Goal: Task Accomplishment & Management: Complete application form

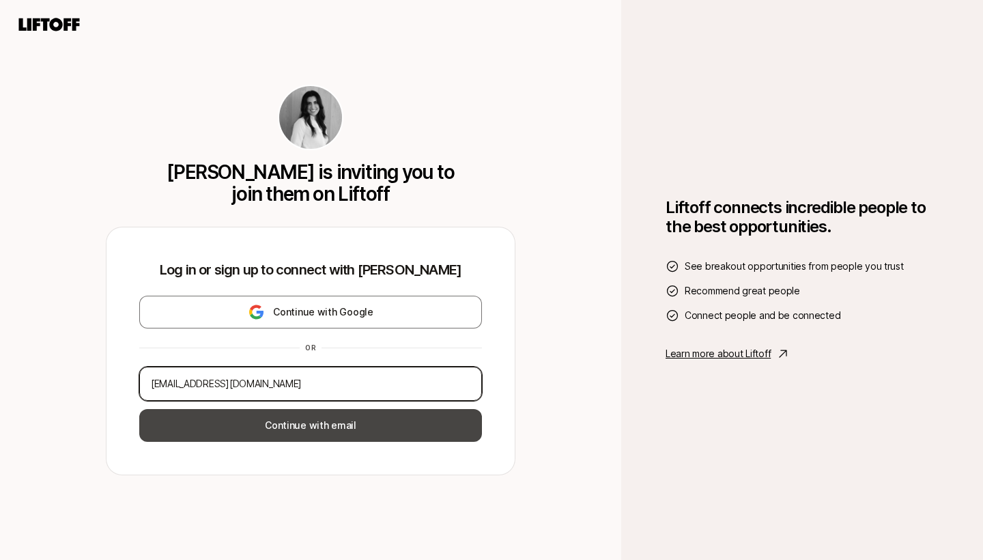
type input "[EMAIL_ADDRESS][DOMAIN_NAME]"
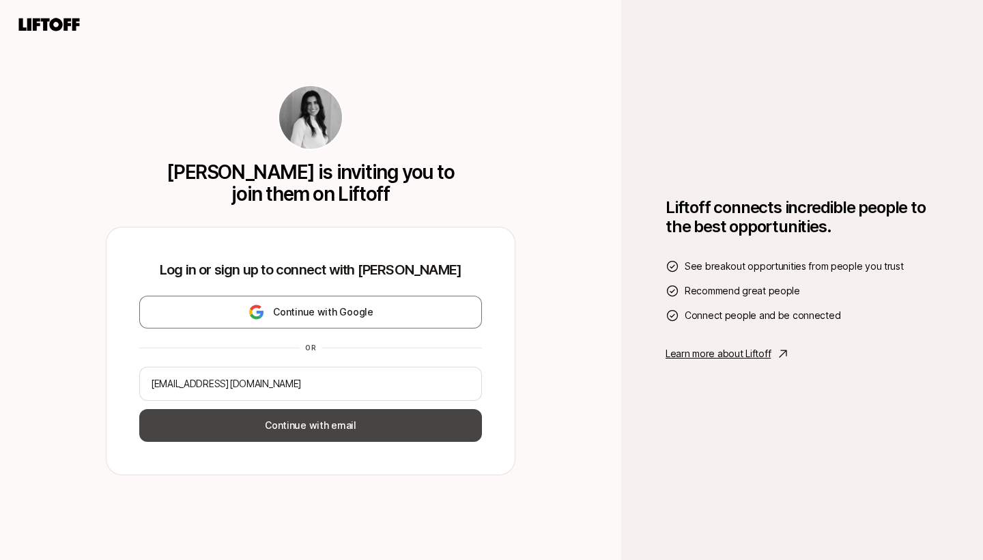
click at [339, 423] on button "Continue with email" at bounding box center [310, 425] width 343 height 33
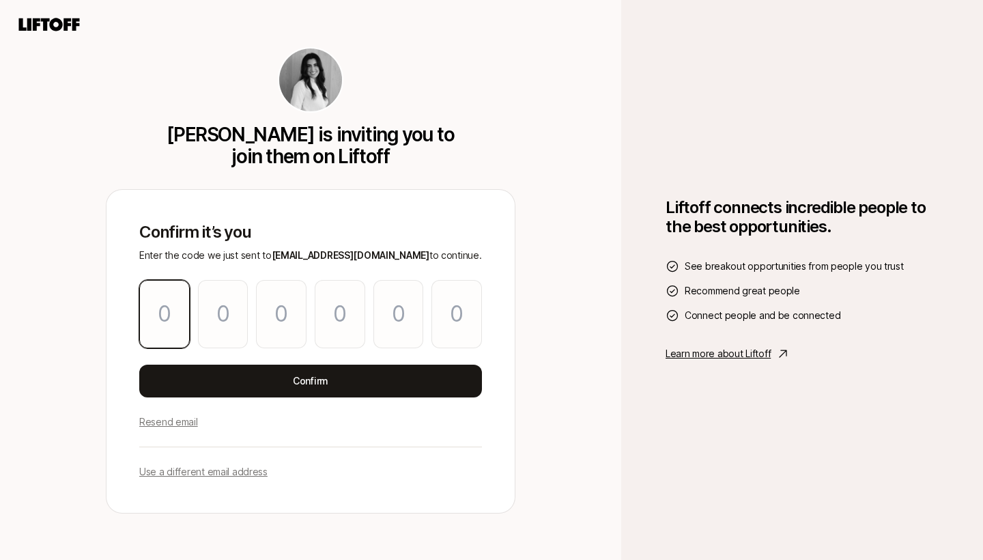
type input "7"
type input "0"
type input "9"
type input "6"
type input "3"
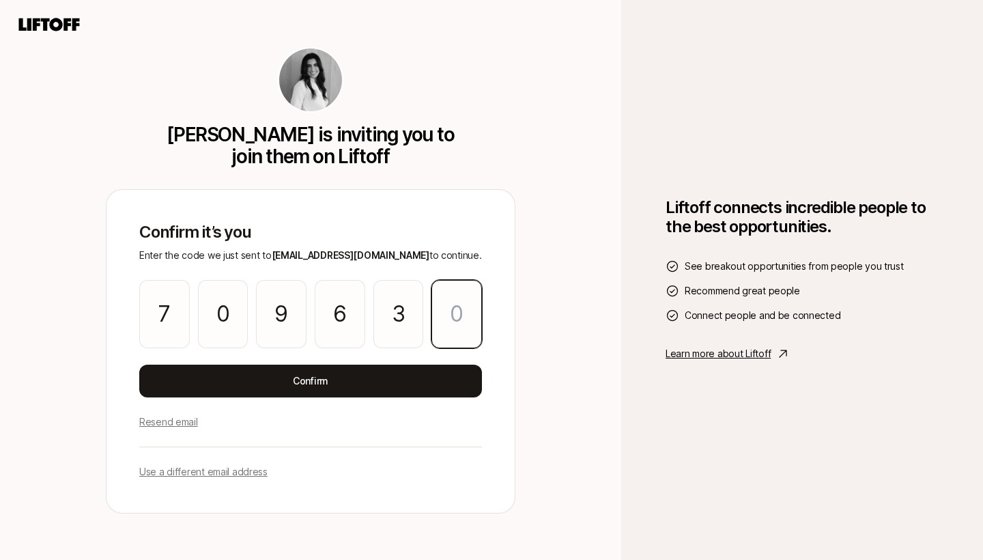
type input "8"
click at [400, 321] on input "7" at bounding box center [398, 314] width 51 height 68
click at [402, 317] on input "7" at bounding box center [398, 314] width 51 height 68
type input "3"
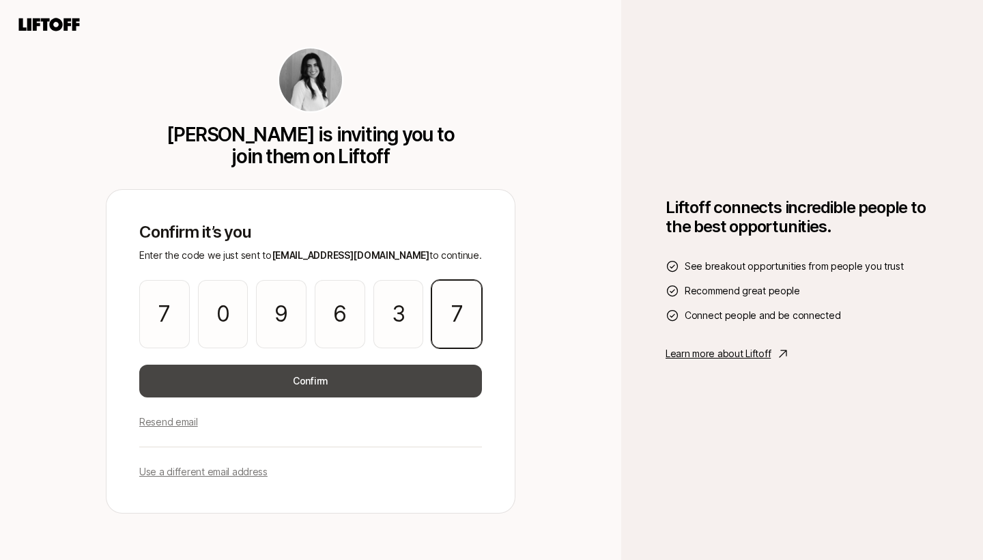
type input "7"
click at [363, 385] on button "Confirm" at bounding box center [310, 380] width 343 height 33
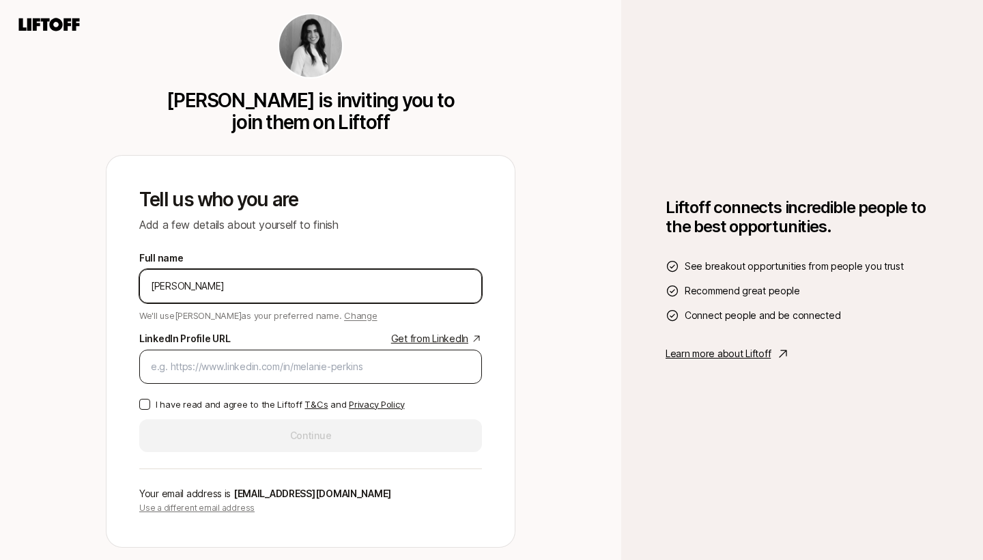
type input "[PERSON_NAME]"
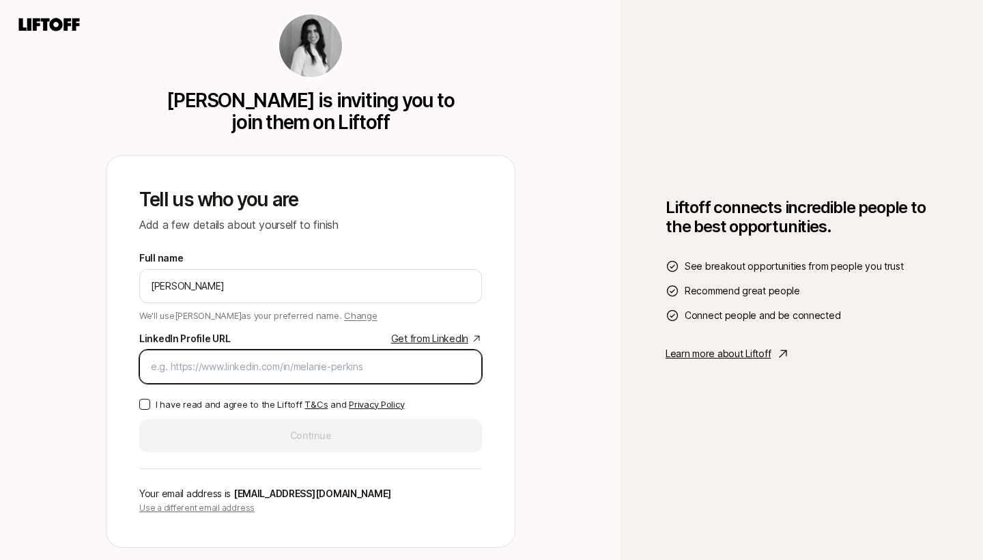
click at [261, 370] on input "LinkedIn Profile URL Get from LinkedIn" at bounding box center [310, 366] width 319 height 16
paste input "[URL][DOMAIN_NAME]"
type input "[URL][DOMAIN_NAME]"
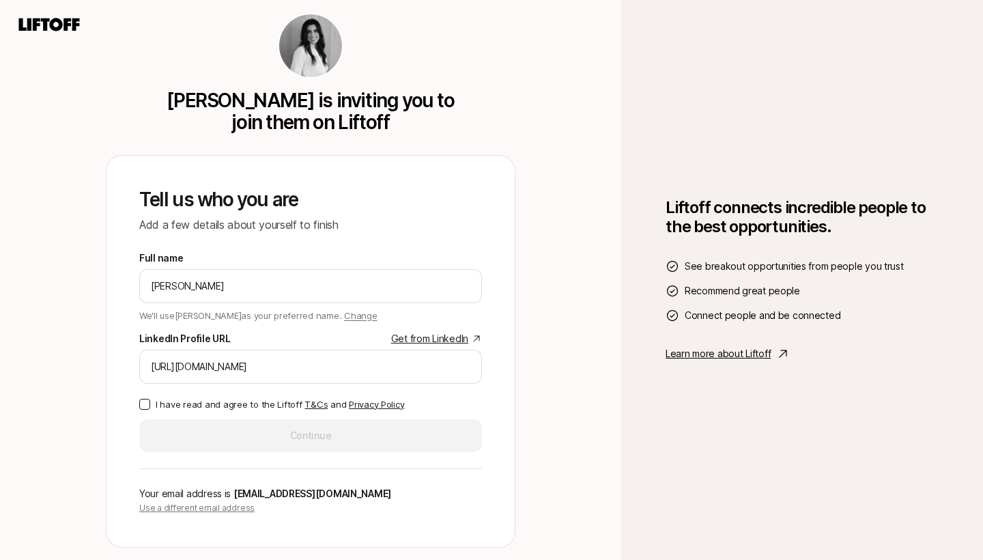
click at [143, 402] on button "I have read and agree to the Liftoff T&Cs and Privacy Policy" at bounding box center [144, 404] width 11 height 11
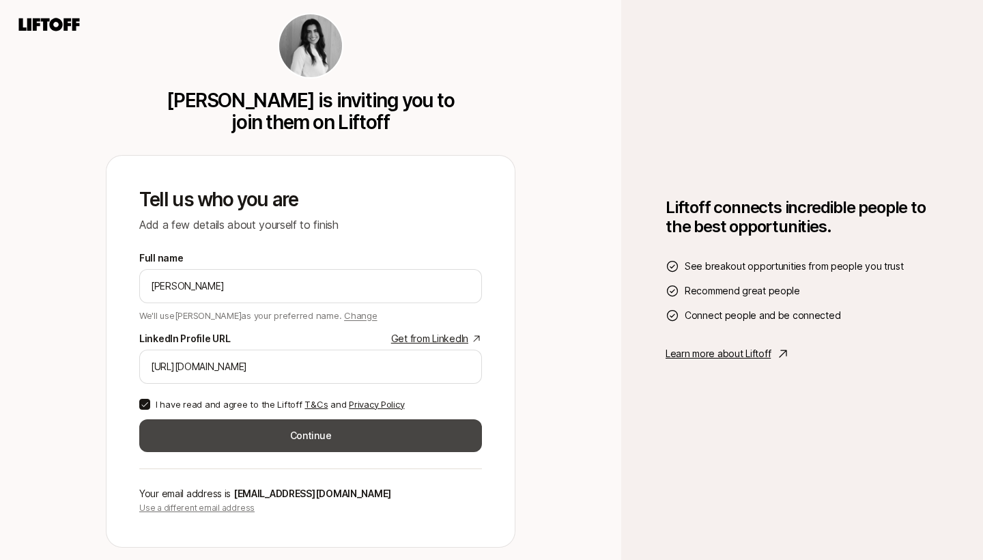
click at [343, 437] on button "Continue" at bounding box center [310, 435] width 343 height 33
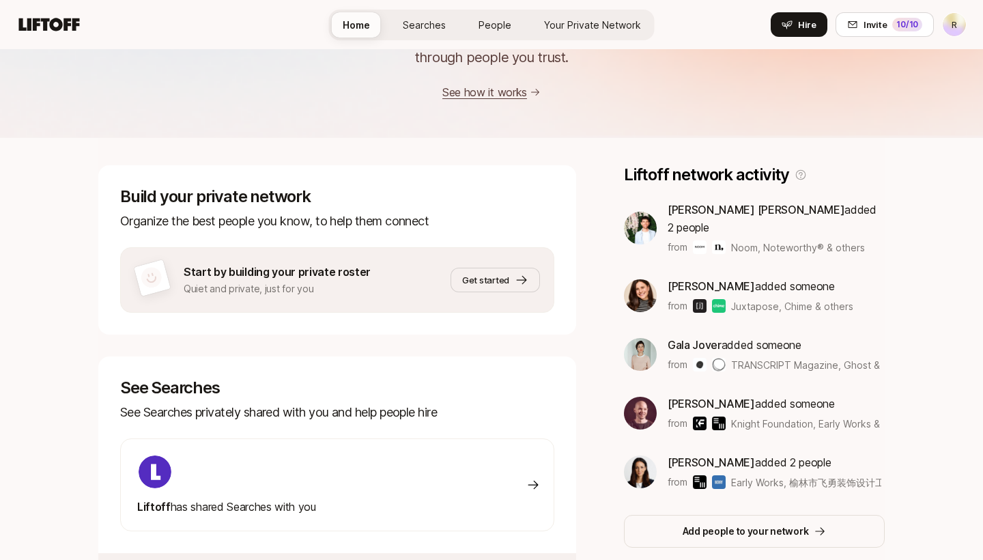
scroll to position [106, 0]
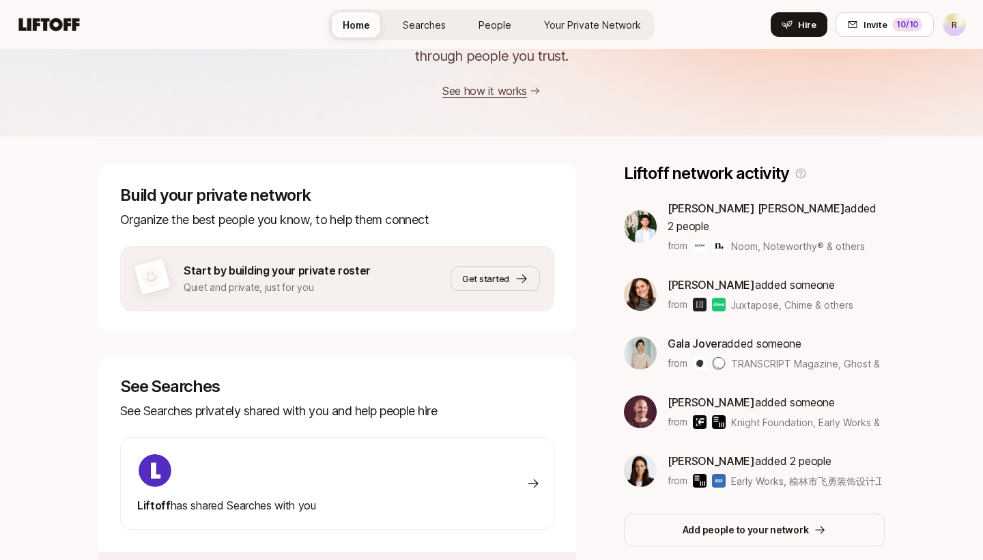
click at [432, 28] on span "Searches" at bounding box center [424, 25] width 43 height 14
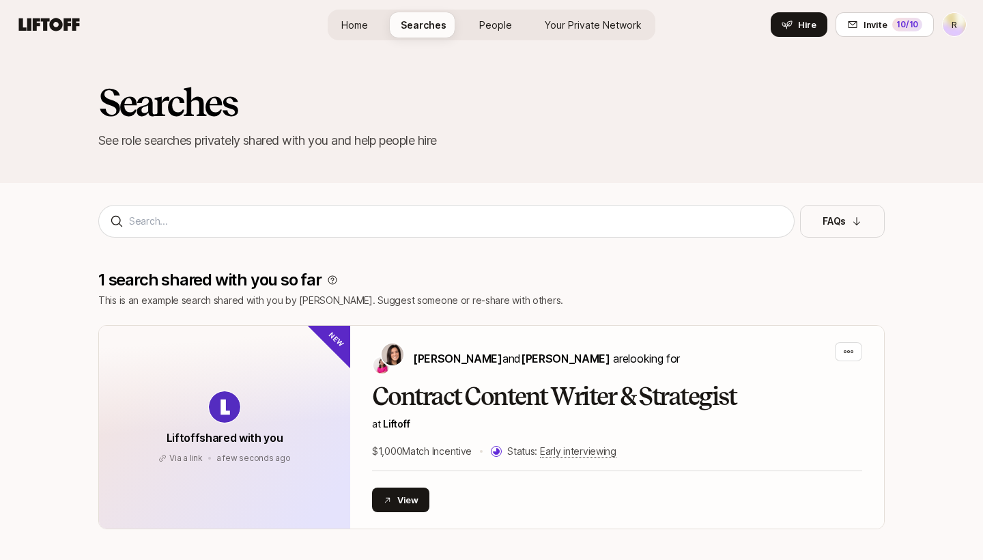
click at [358, 27] on span "Home" at bounding box center [354, 25] width 27 height 14
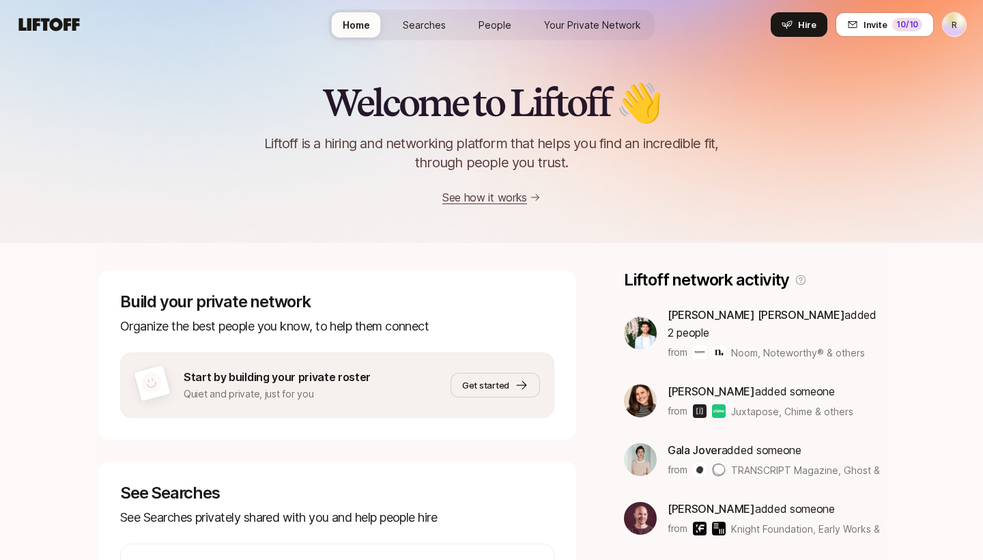
click at [494, 202] on link "See how it works" at bounding box center [484, 197] width 85 height 14
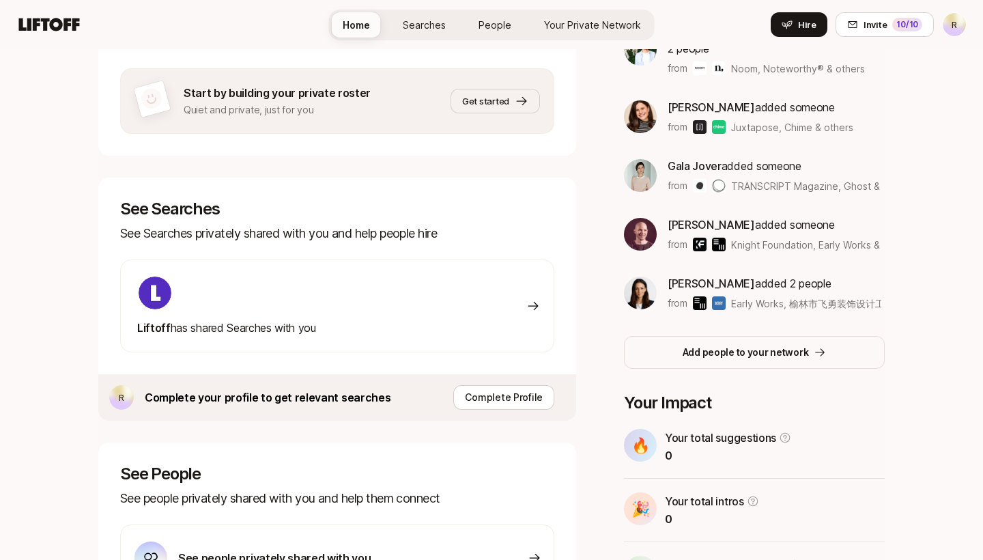
scroll to position [392, 0]
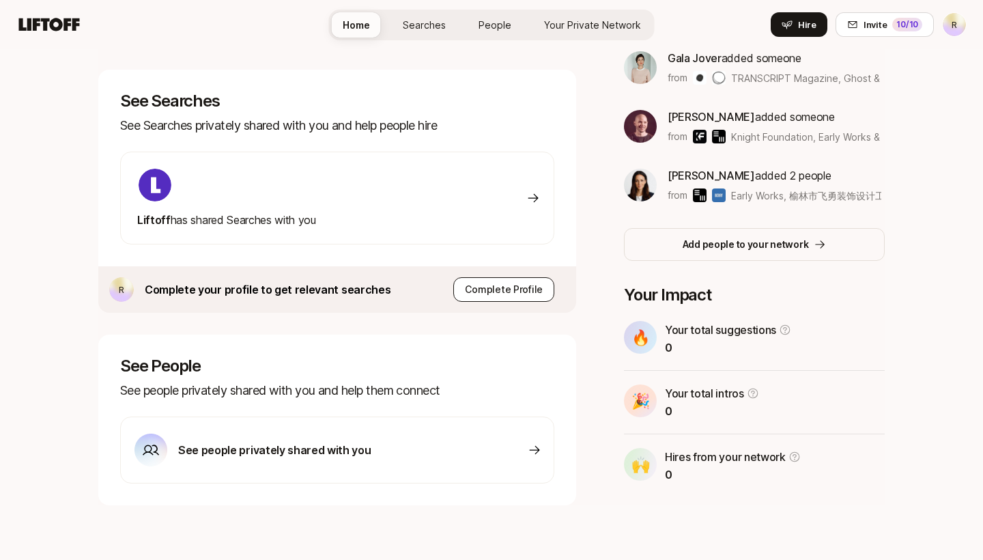
click at [537, 296] on p "Complete Profile" at bounding box center [504, 289] width 78 height 16
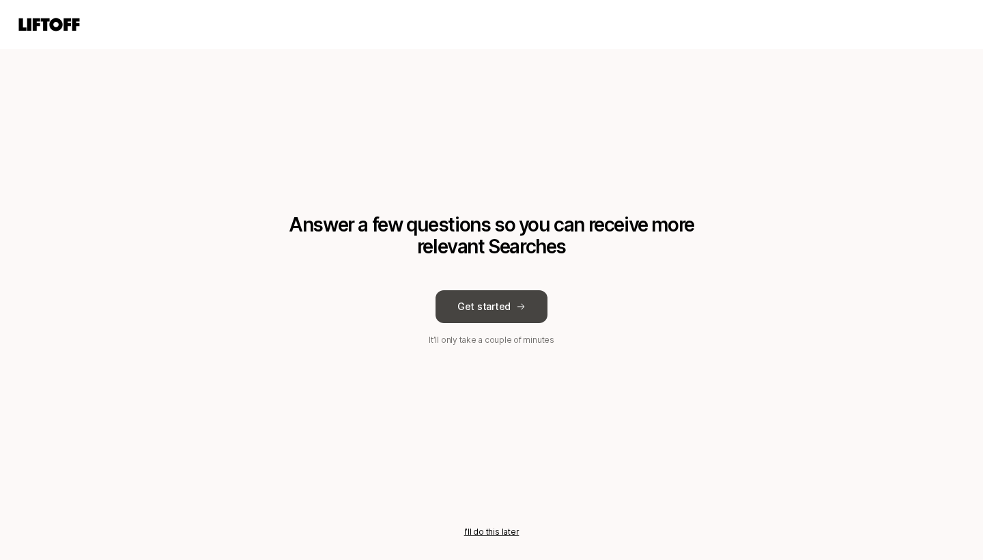
click at [501, 310] on button "Get started" at bounding box center [491, 306] width 112 height 33
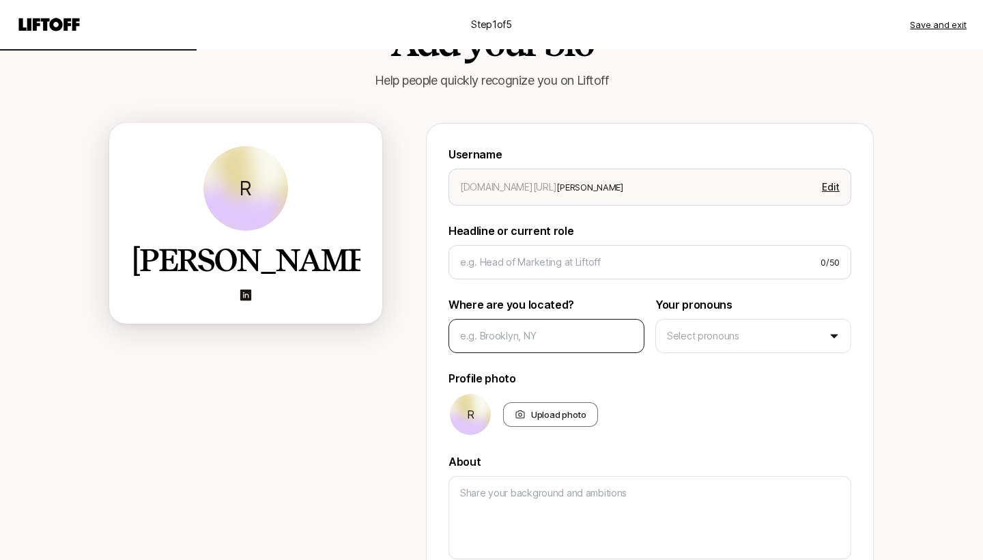
scroll to position [61, 0]
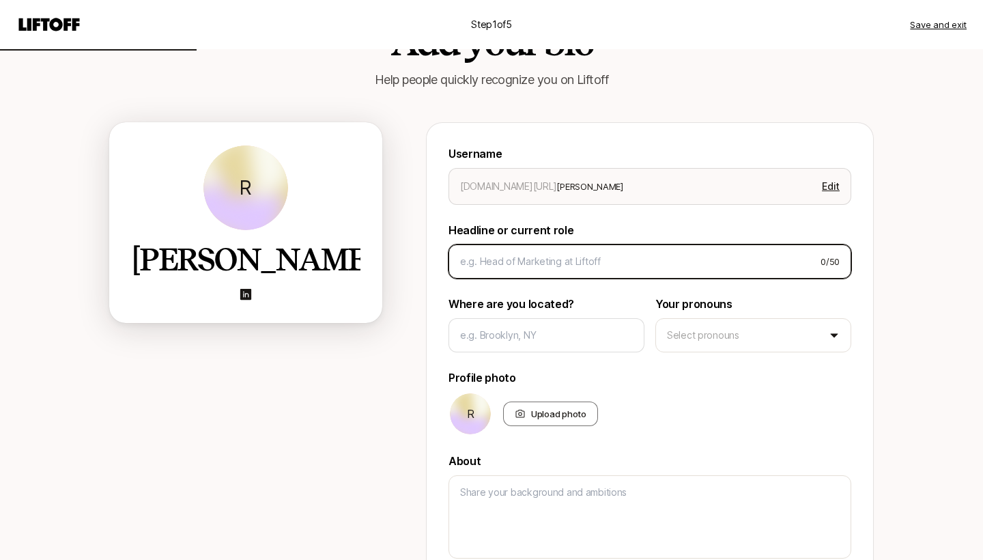
click at [537, 261] on input at bounding box center [634, 261] width 349 height 16
type textarea "x"
type input "E"
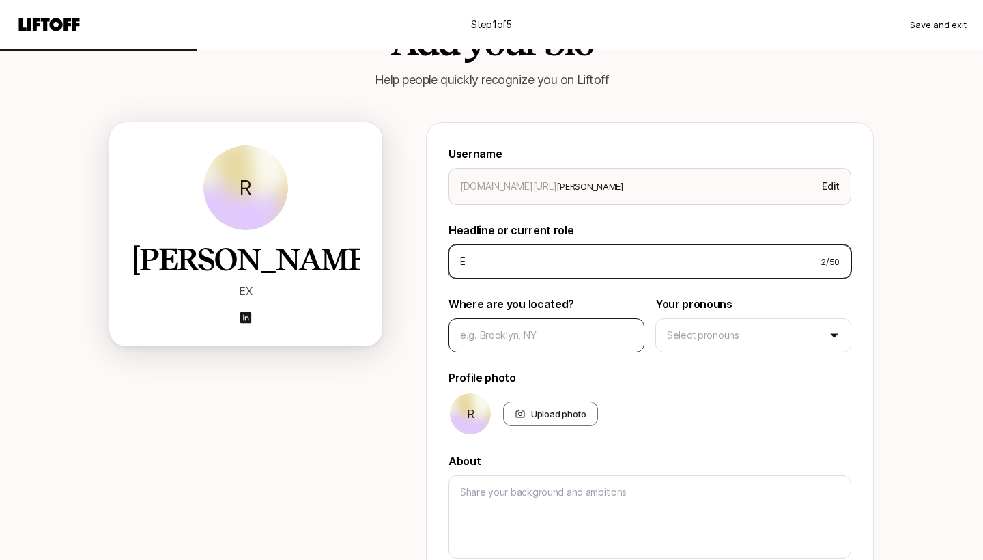
type textarea "x"
type input "EX"
type textarea "x"
type input "EXE"
type textarea "x"
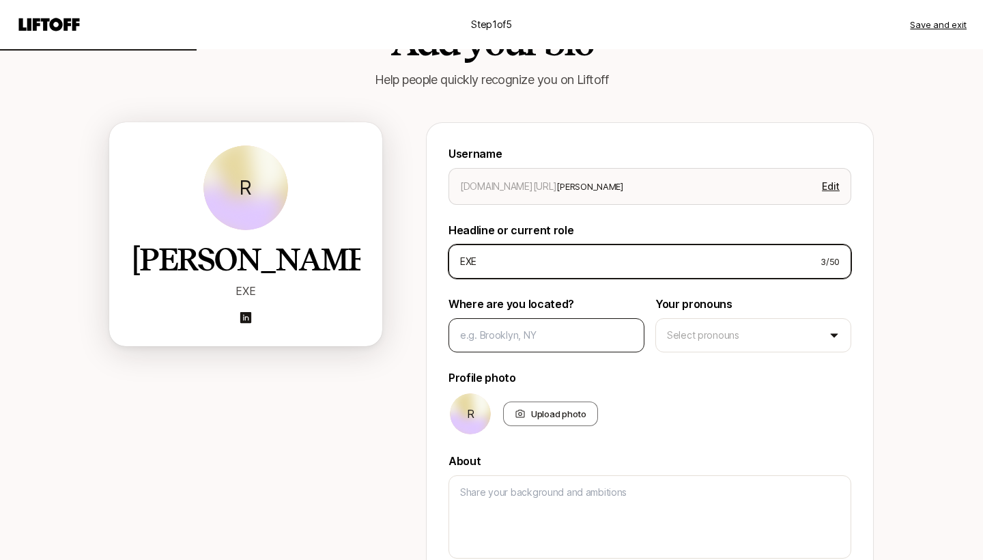
type input "EXEC"
type textarea "x"
type input "EXE"
type textarea "x"
type input "EX"
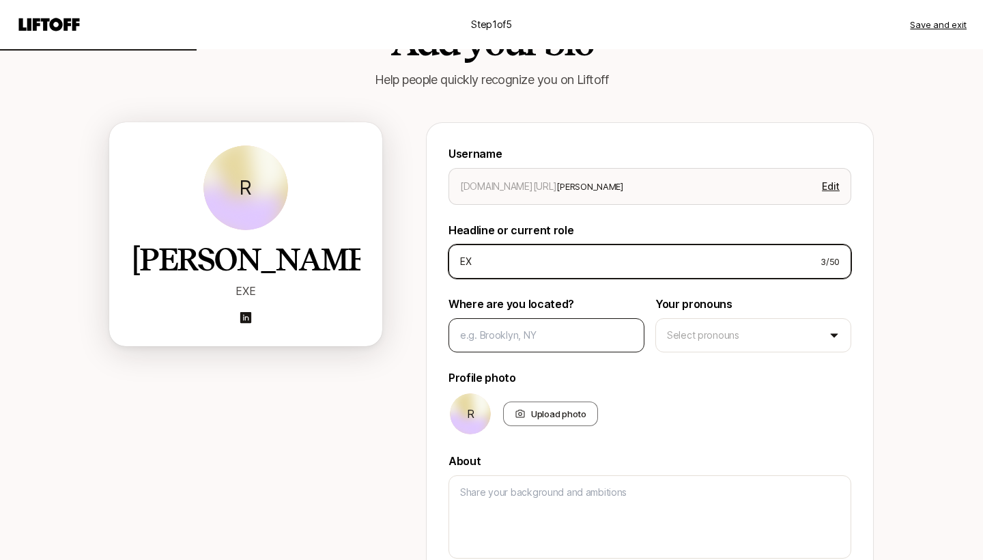
type textarea "x"
type input "E"
type textarea "x"
type input "Ex"
type textarea "x"
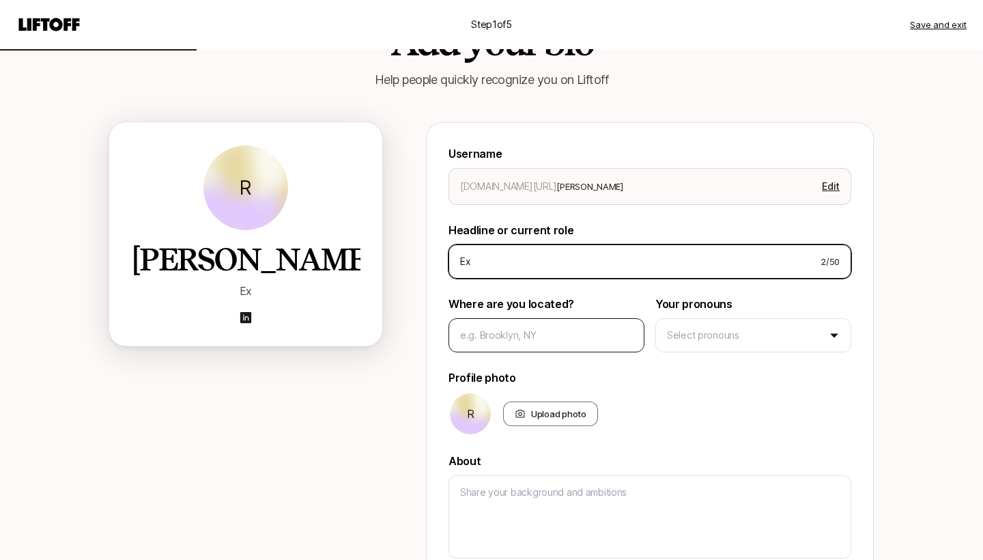
type input "Exe"
type textarea "x"
type input "Exec"
type textarea "x"
type input "Execu"
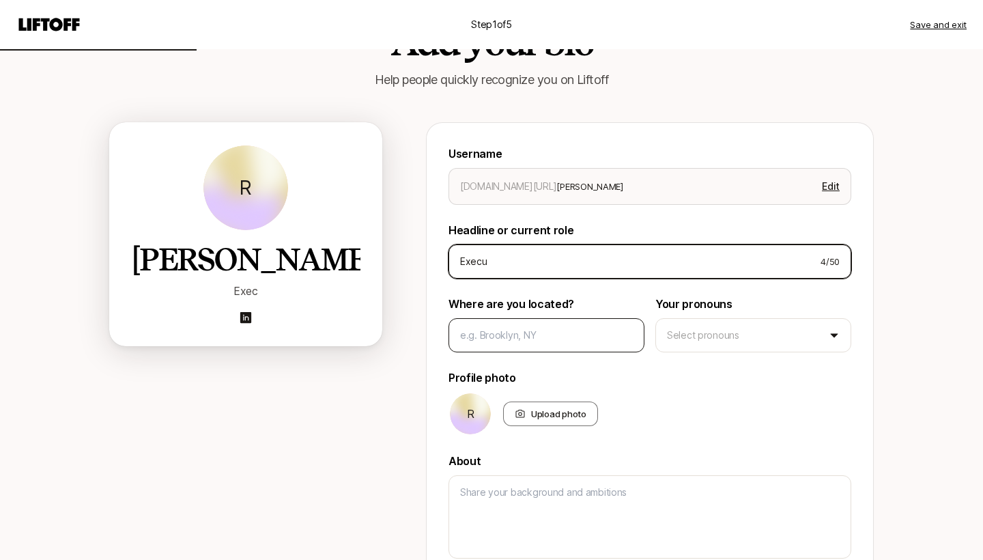
type textarea "x"
type input "Execut"
type textarea "x"
type input "Executi"
type textarea "x"
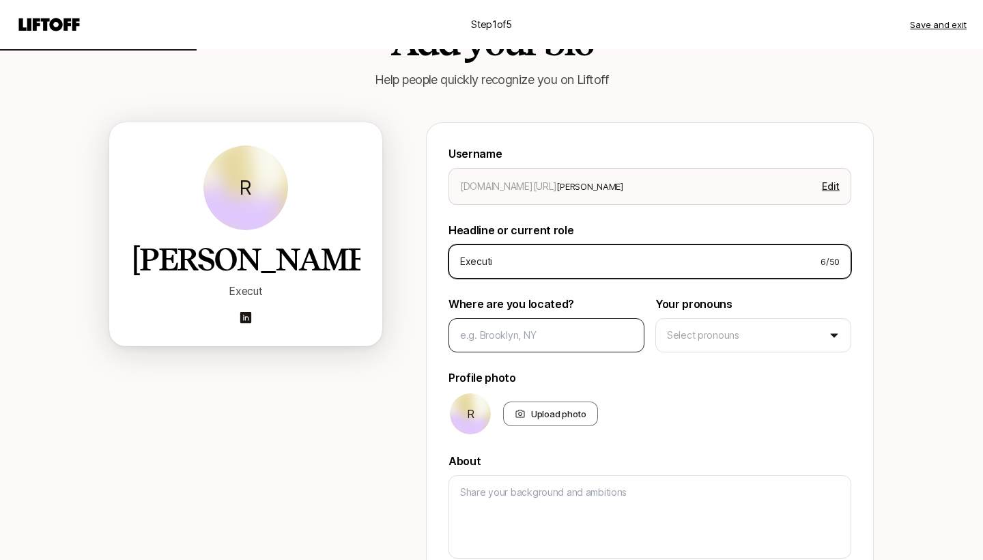
type input "Executiv"
type textarea "x"
type input "Executive"
type textarea "x"
type input "Executive"
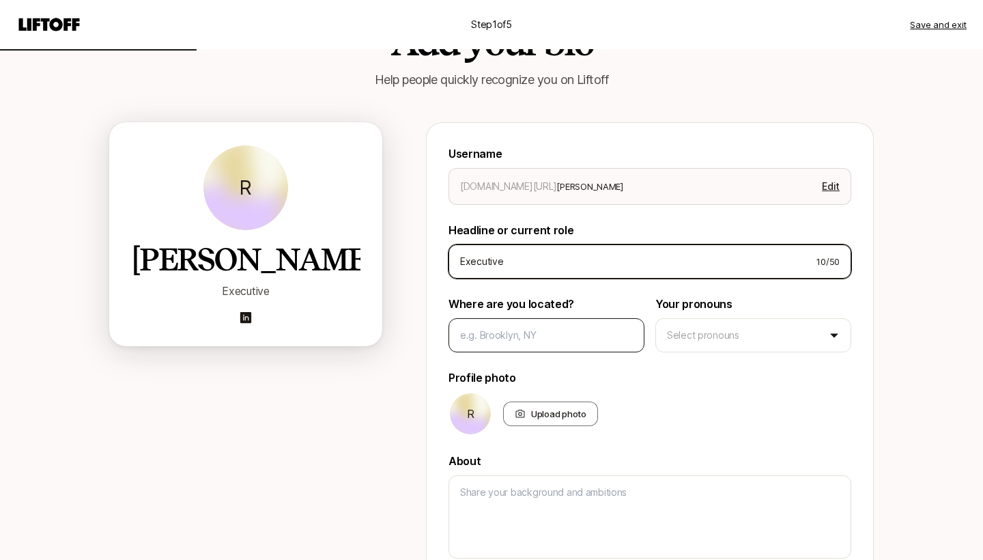
type textarea "x"
type input "Executive V"
type textarea "x"
type input "Executive Vi"
type textarea "x"
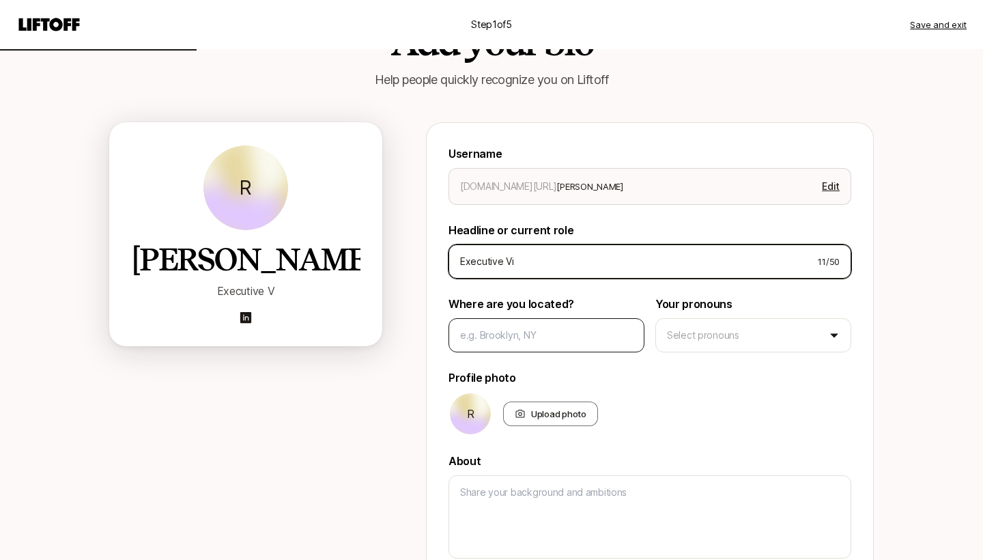
type input "Executive Vic"
type textarea "x"
type input "Executive Vice"
type textarea "x"
type input "Executive Vice"
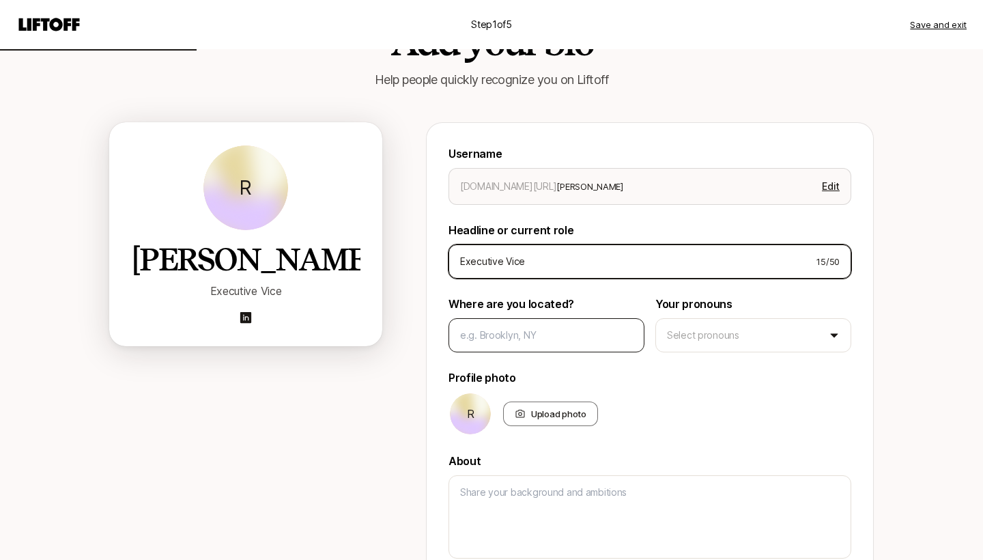
type textarea "x"
type input "Executive Vice P"
type textarea "x"
type input "Executive Vice Pr"
type textarea "x"
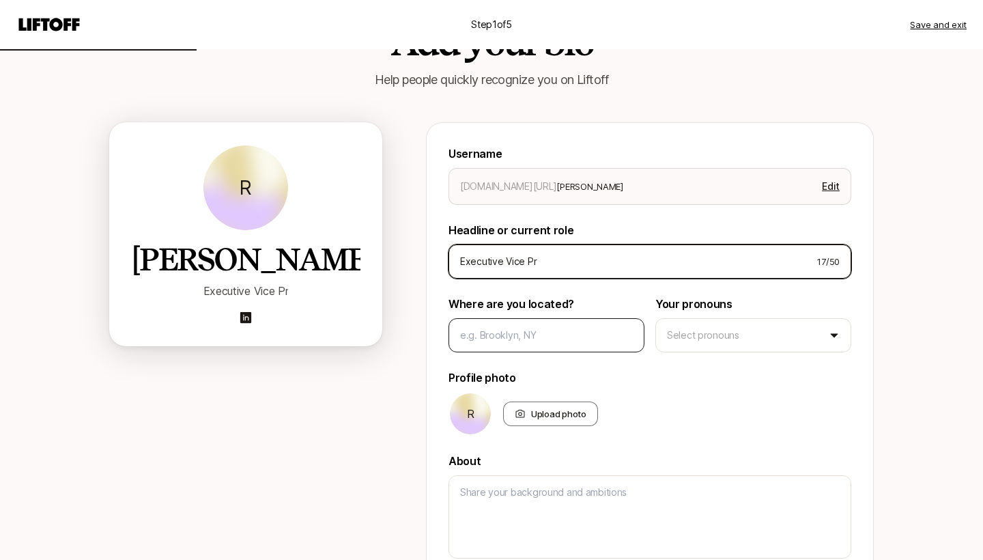
type input "Executive Vice Pre"
drag, startPoint x: 569, startPoint y: 262, endPoint x: 442, endPoint y: 261, distance: 127.0
click at [442, 261] on div "Username [DOMAIN_NAME][URL] [PERSON_NAME]-racusen Edit Headline or current role…" at bounding box center [650, 439] width 448 height 634
type textarea "x"
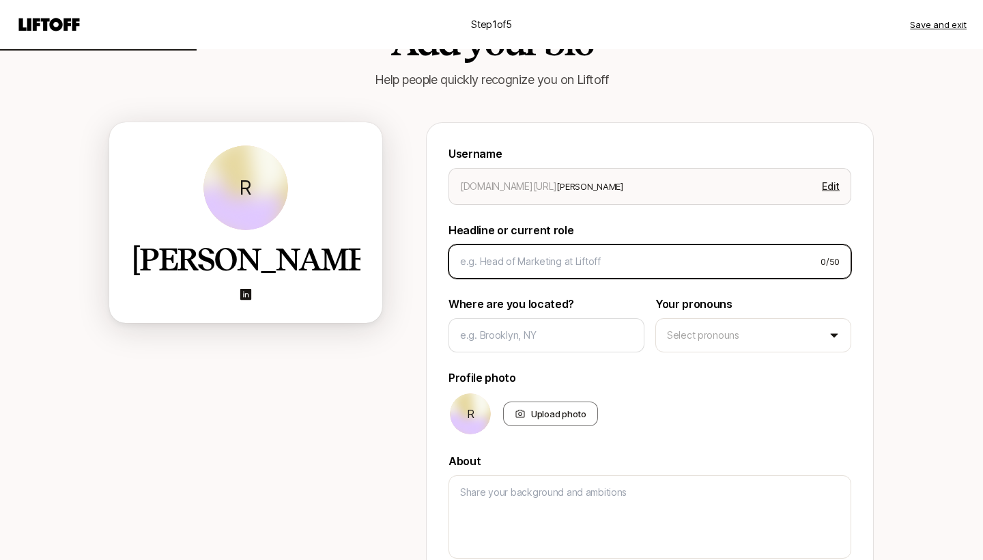
type textarea "x"
type input "C"
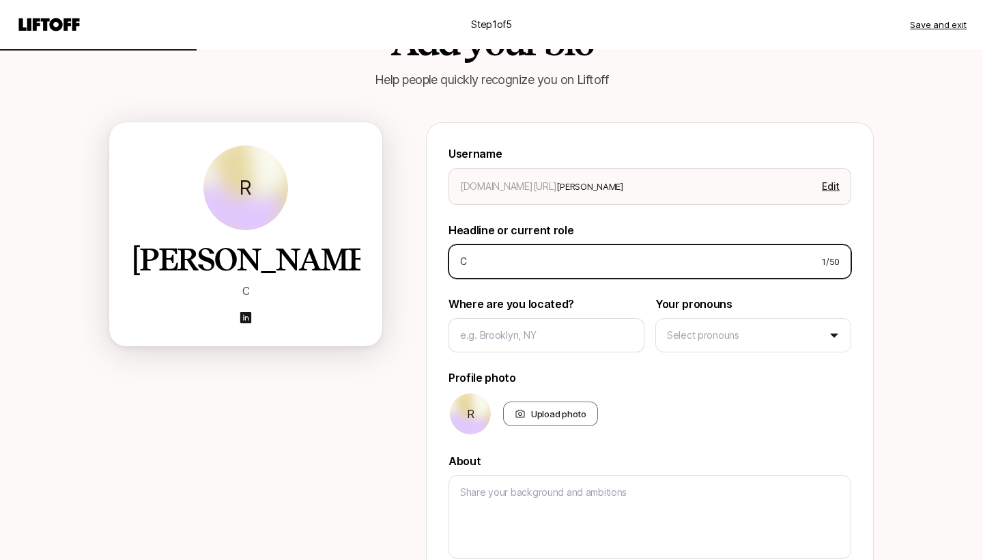
type textarea "x"
type input "Co"
type textarea "x"
type input "Com"
type textarea "x"
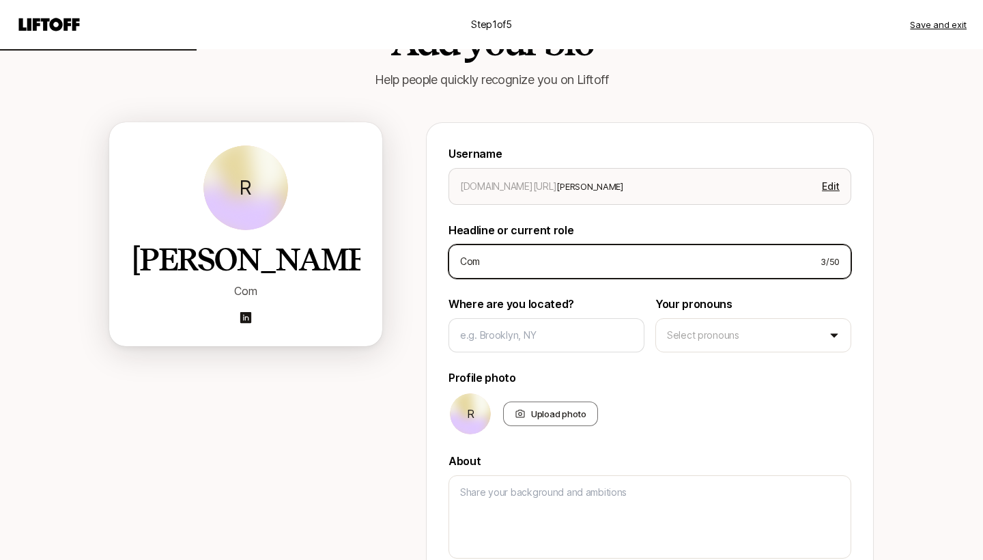
type input "Comm"
type textarea "x"
type input "Commu"
type textarea "x"
type input "Commun"
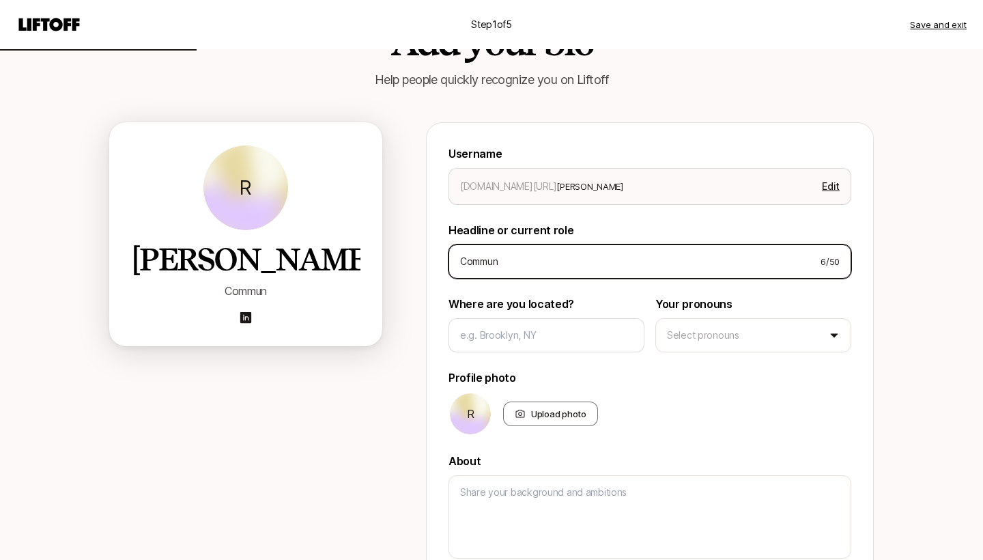
type textarea "x"
type input "Communi"
type textarea "x"
type input "Communic"
type textarea "x"
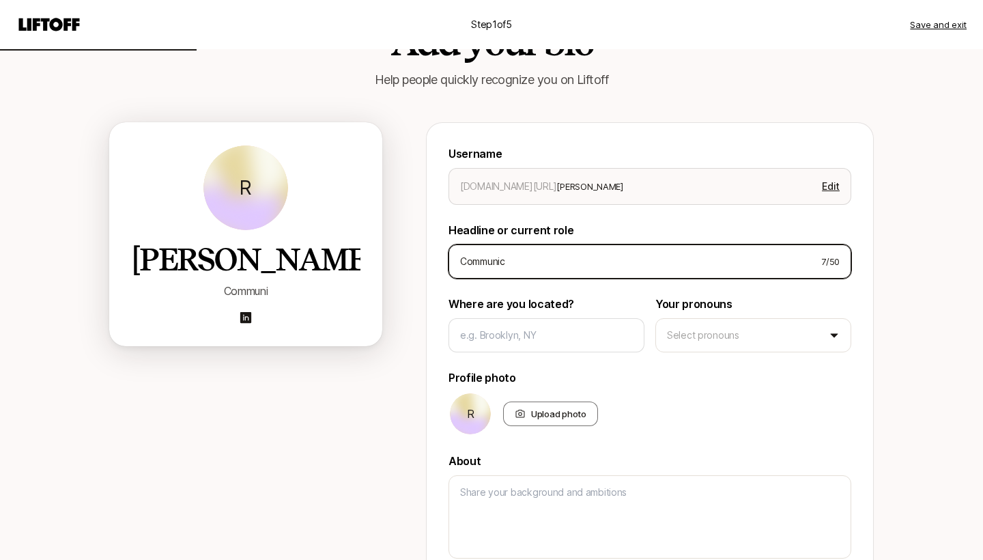
type input "Communica"
type textarea "x"
type input "Communicat"
type textarea "x"
type input "Communicati"
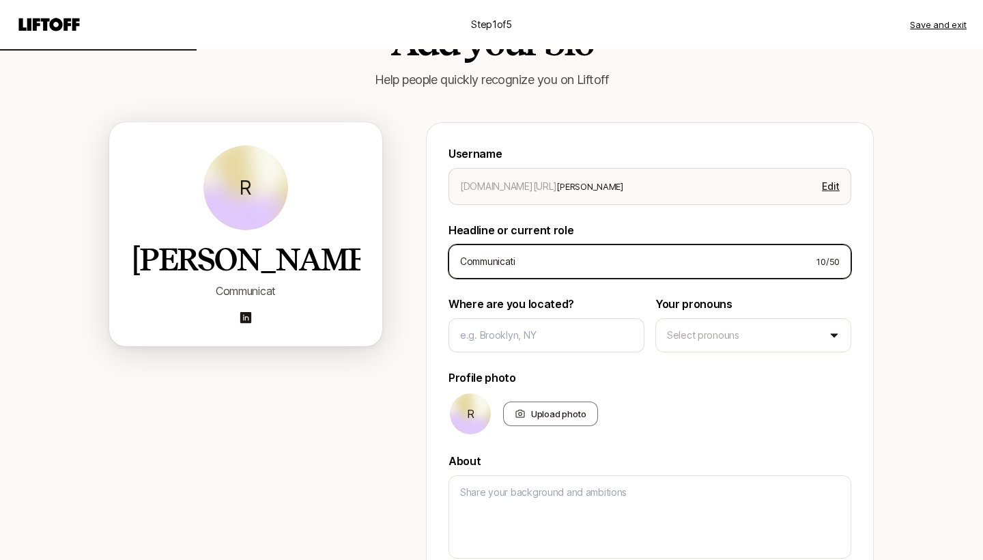
type textarea "x"
type input "Communicatio"
type textarea "x"
type input "Communication"
type textarea "x"
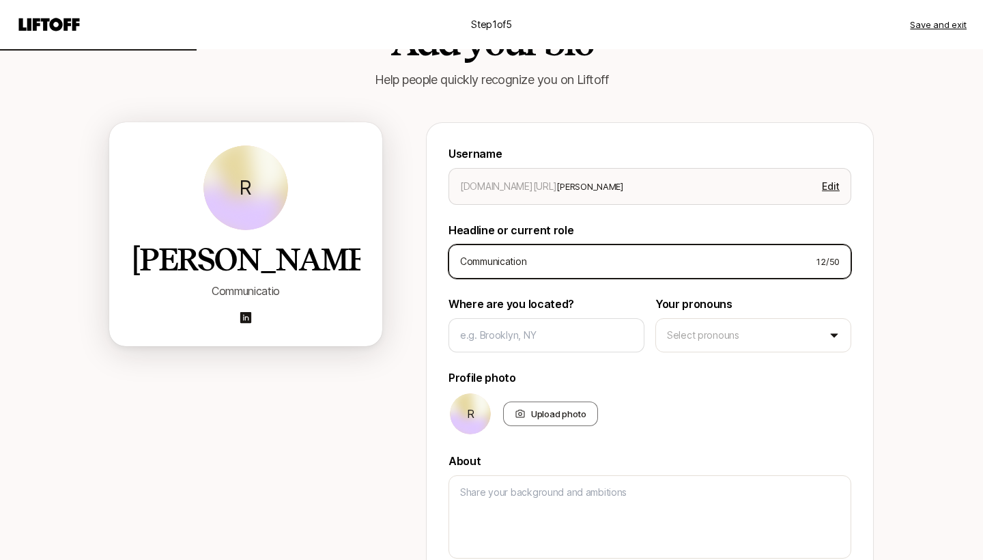
type input "Communications"
type textarea "x"
type input "Communications"
type textarea "x"
type input "Communications E"
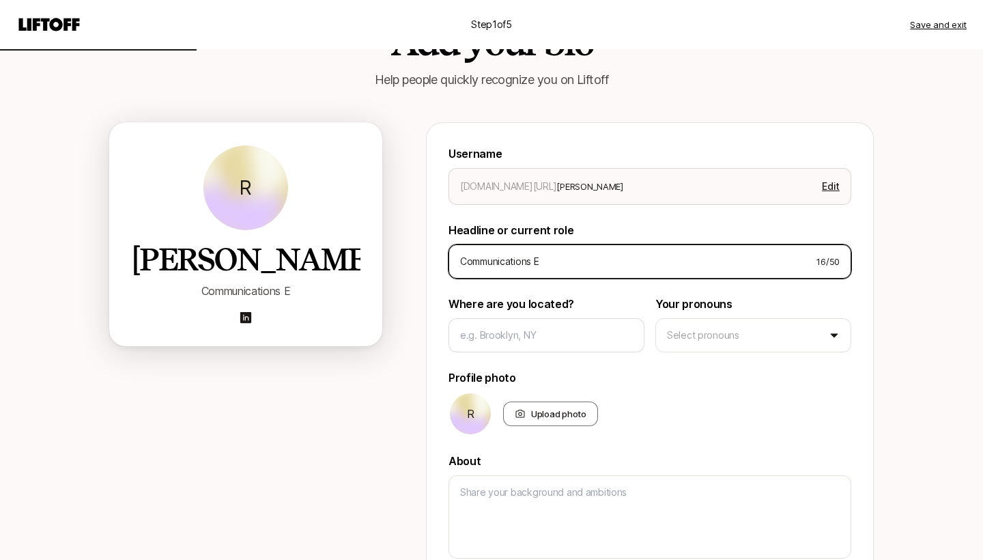
type textarea "x"
type input "Communications Ex"
type textarea "x"
type input "Communications Exe"
type textarea "x"
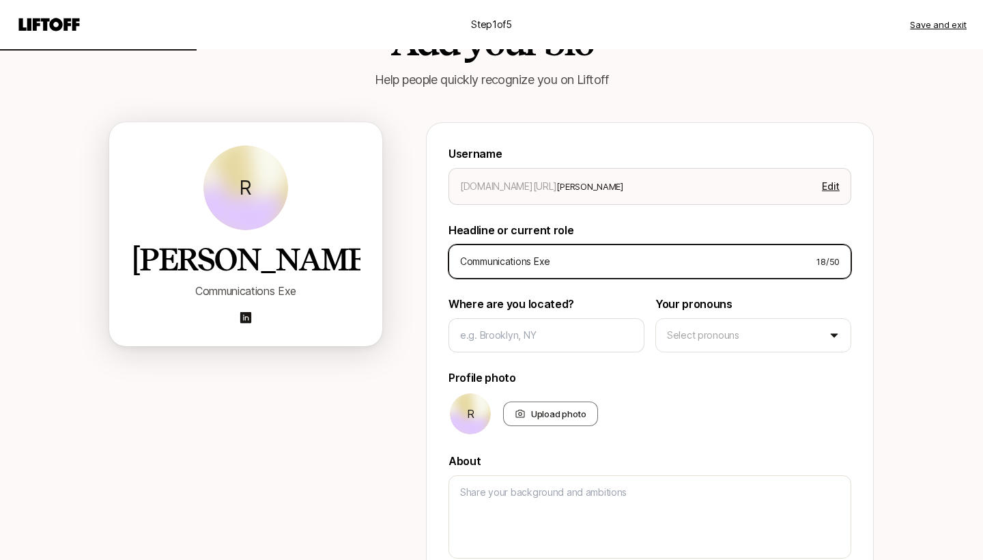
type input "Communications Exeu"
type textarea "x"
type input "Communications Exeuc"
type textarea "x"
type input "Communications Exeu"
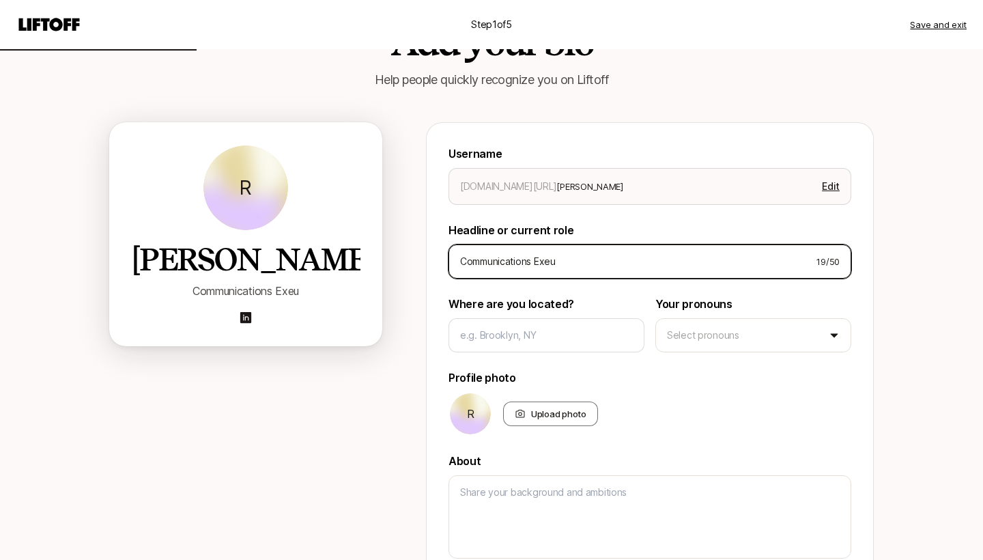
type textarea "x"
type input "Communications Exe"
type textarea "x"
type input "Communications Exec"
type textarea "x"
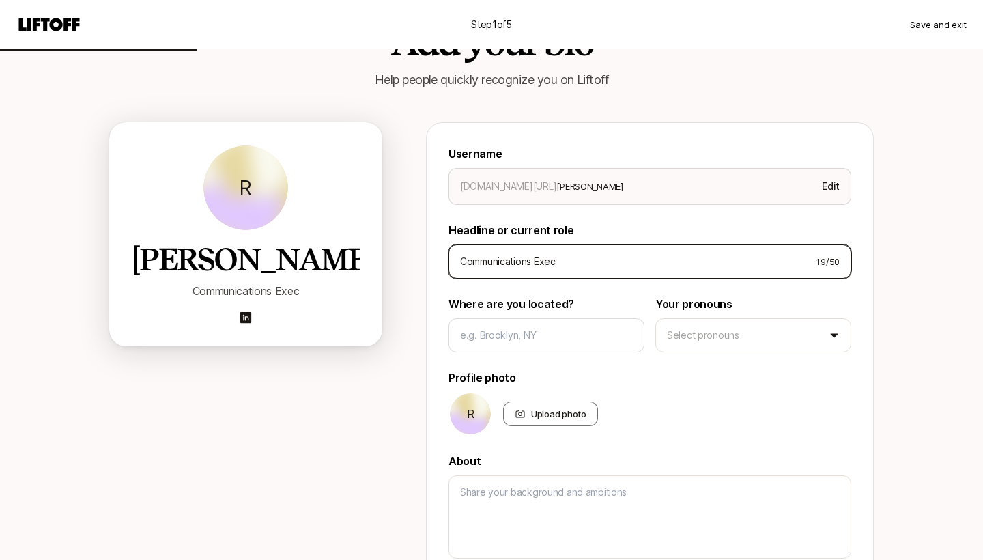
type input "Communications Execu"
type textarea "x"
type input "Communications Execut"
type textarea "x"
type input "Communications Executi"
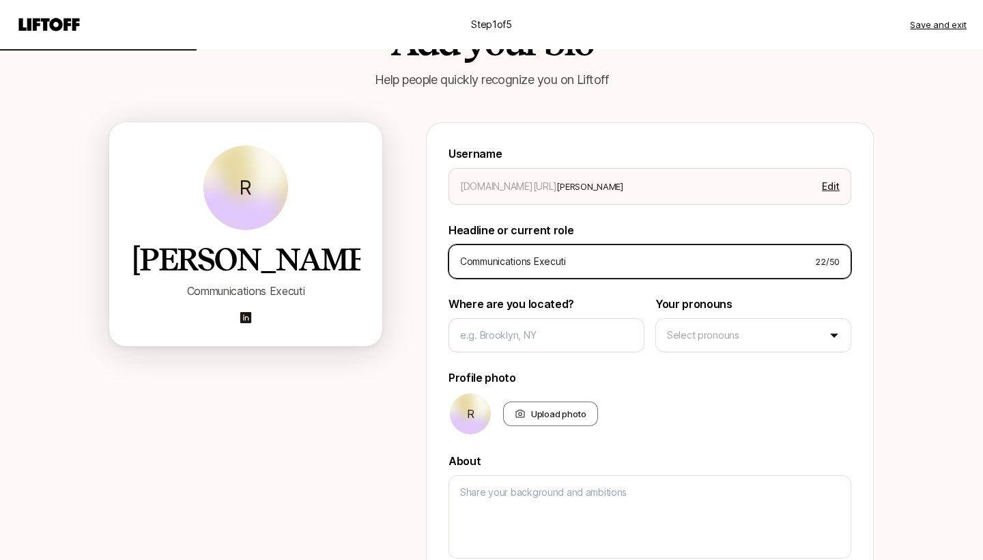
type textarea "x"
type input "Communications Executiv"
type textarea "x"
type input "Communications Executive"
type textarea "x"
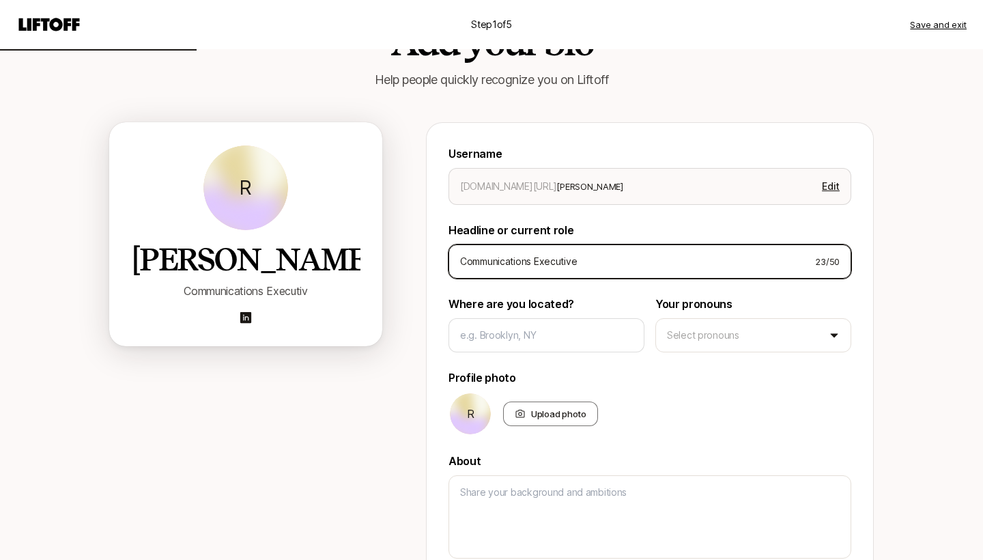
type input "Communications Executive"
type textarea "x"
type input "Communications Executive w"
type textarea "x"
type input "Communications Executive wi"
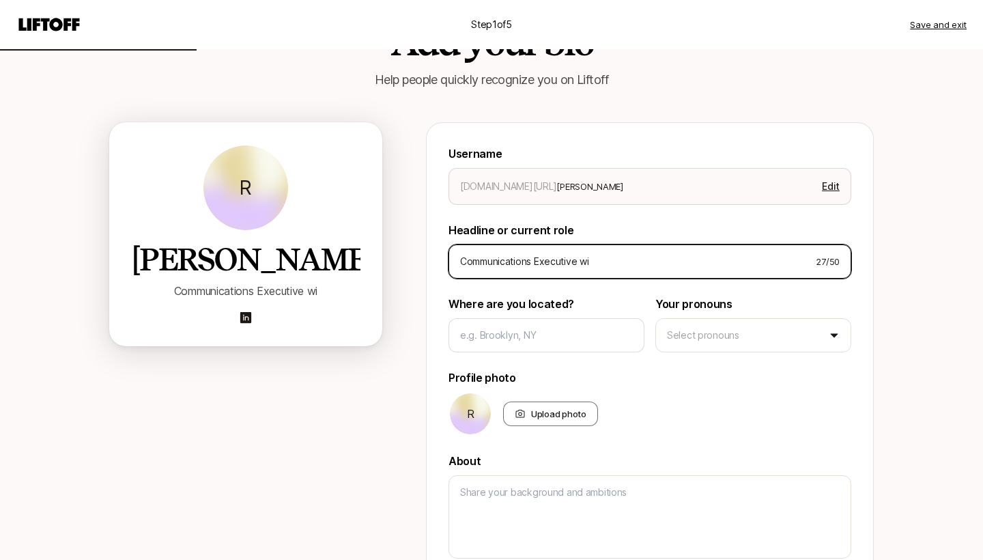
type textarea "x"
type input "Communications Executive wit"
type textarea "x"
type input "Communications Executive with"
type textarea "x"
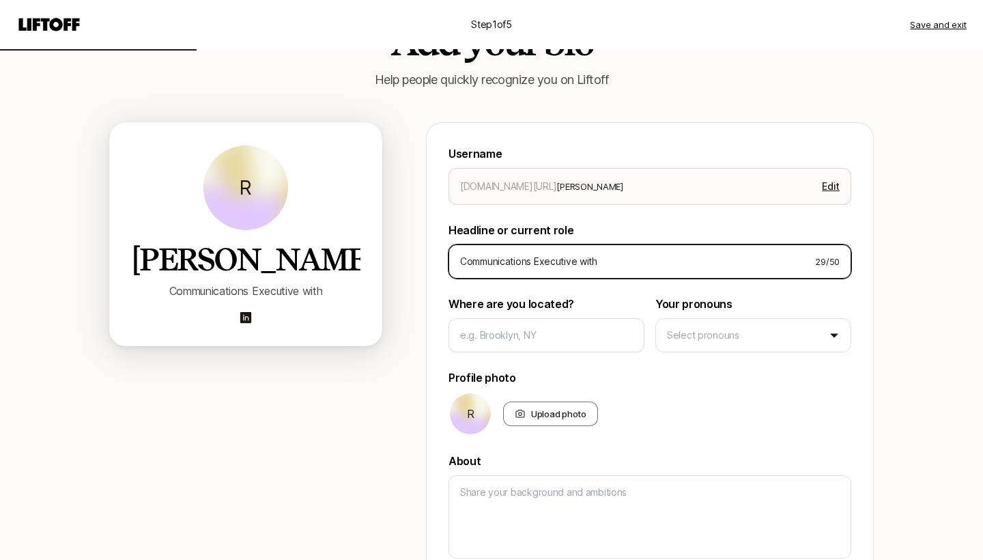
type input "Communications Executive with"
type textarea "x"
type input "Communications Executive with 2"
type textarea "x"
type input "Communications Executive with 20"
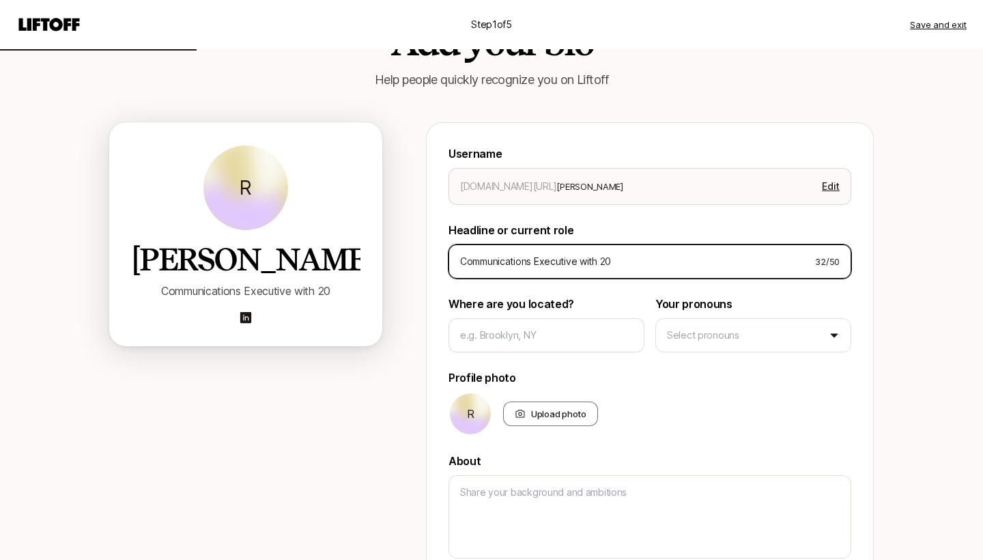
type textarea "x"
type input "Communications Executive with 20+"
type textarea "x"
type input "Communications Executive with 20+"
type textarea "x"
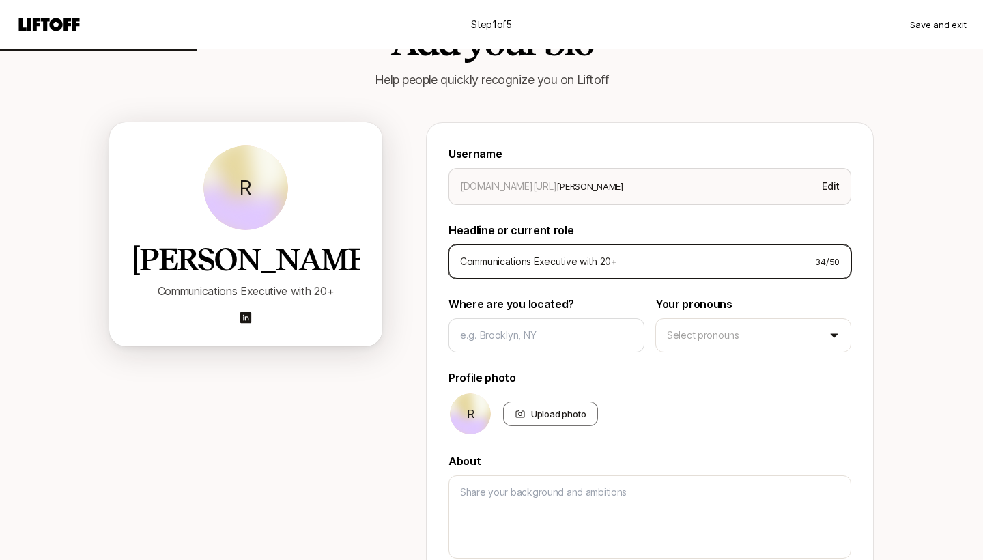
type input "Communications Executive with 20+ Y"
type textarea "x"
type input "Communications Executive with 20+ Ye"
type textarea "x"
type input "Communications Executive with 20+ Yea"
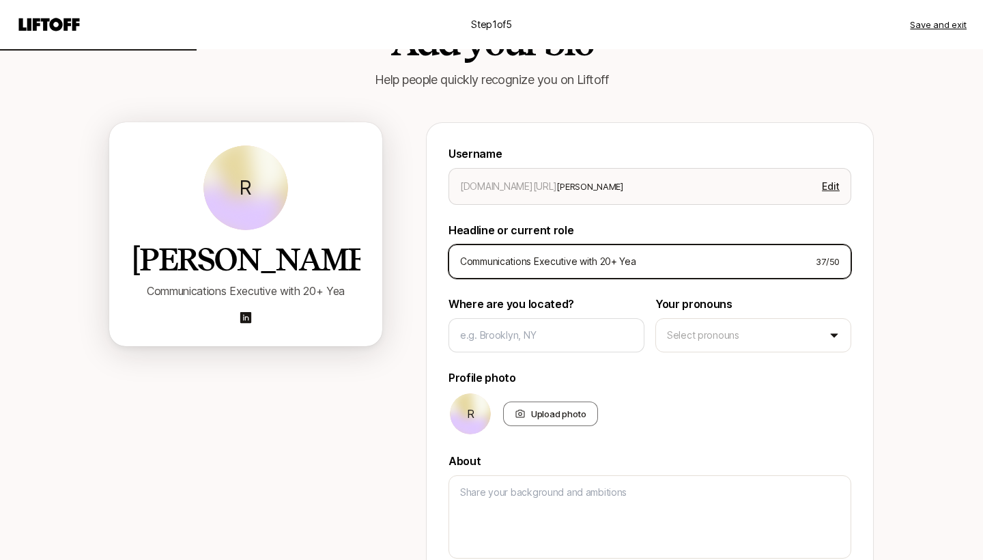
type textarea "x"
type input "Communications Executive with 20+ Year"
type textarea "x"
type input "Communications Executive with 20+ Years"
type textarea "x"
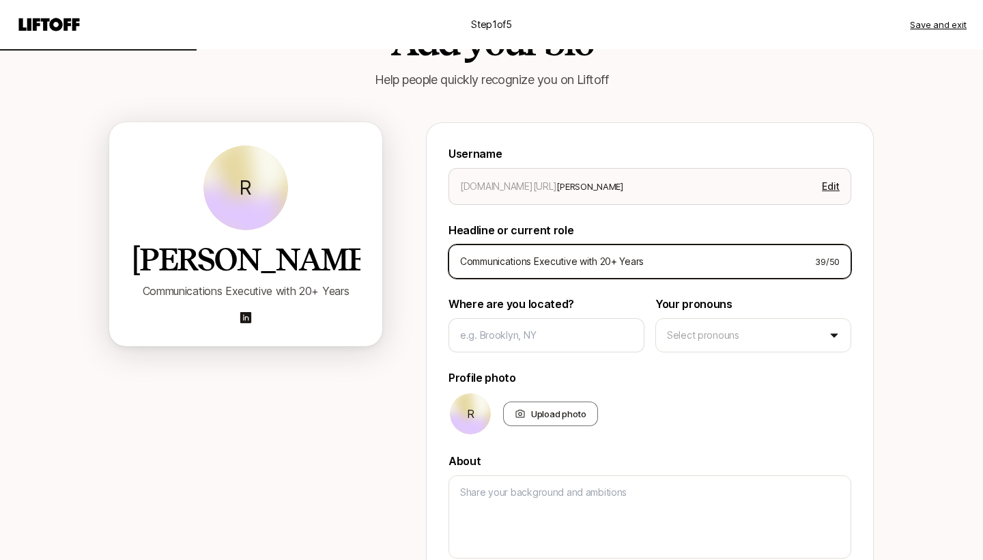
type input "Communications Executive with 20+ Years"
type textarea "x"
type input "Communications Executive with 20+ Years E"
type textarea "x"
type input "Communications Executive with 20+ Years Ex"
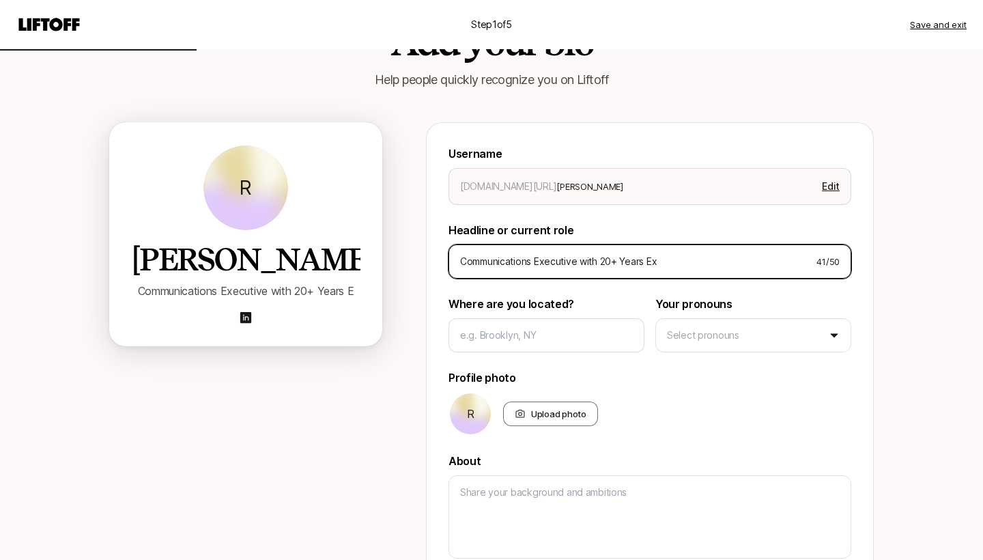
type textarea "x"
type input "Communications Executive with 20+ Years Exp"
type textarea "x"
type input "Communications Executive with 20+ Years Expe"
type textarea "x"
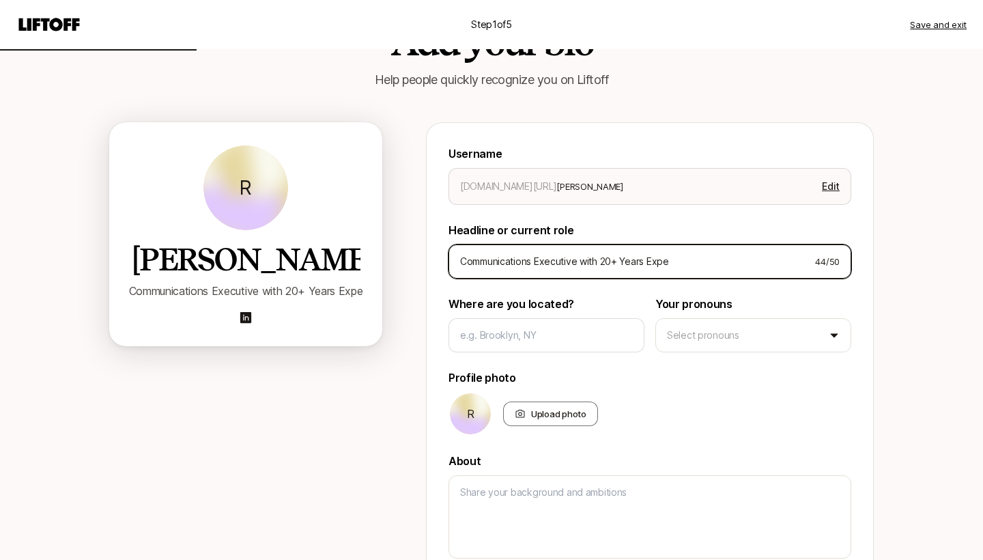
type input "Communications Executive with 20+ Years Exper"
type textarea "x"
type input "Communications Executive with 20+ Years Experi"
type textarea "x"
type input "Communications Executive with 20+ Years Experie"
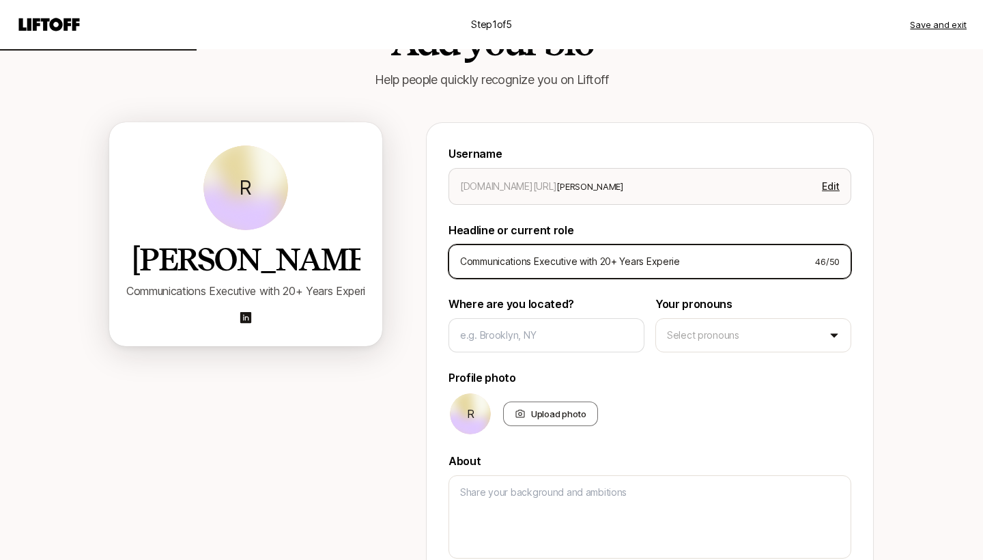
type textarea "x"
type input "Communications Executive with 20+ Years Experien"
type textarea "x"
type input "Communications Executive with 20+ Years Experienc"
type textarea "x"
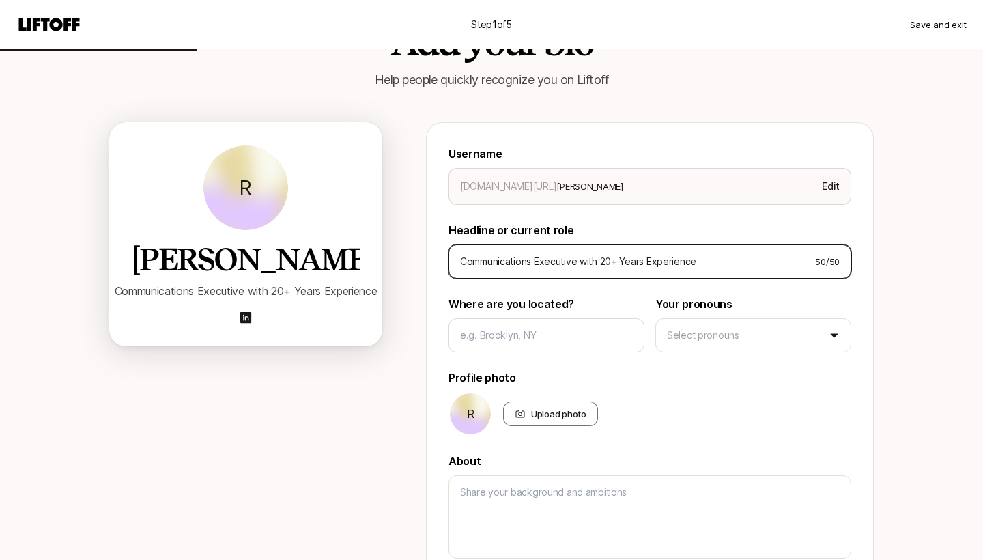
type input "Communications Executive with 20+ Years Experience"
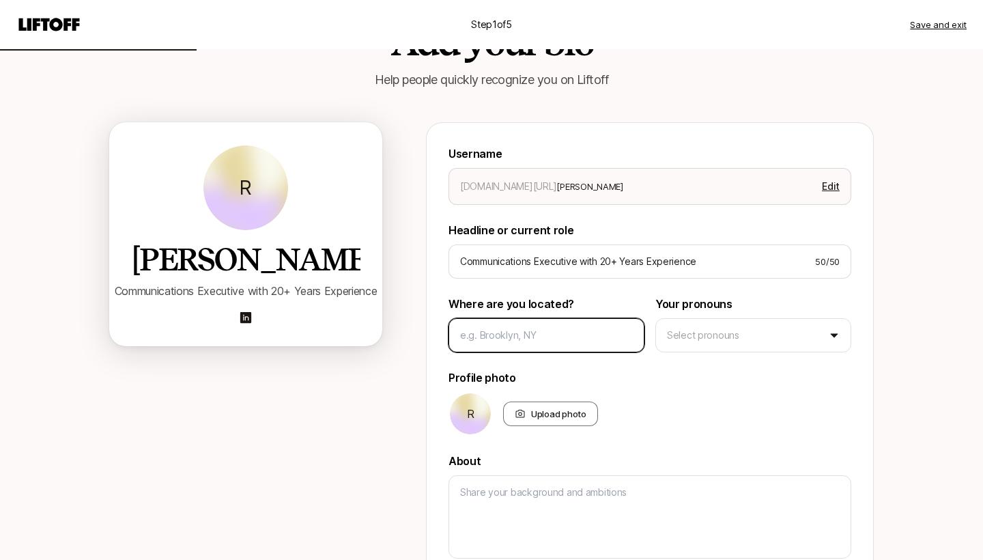
click at [499, 343] on input at bounding box center [546, 335] width 173 height 16
type textarea "x"
type input "N"
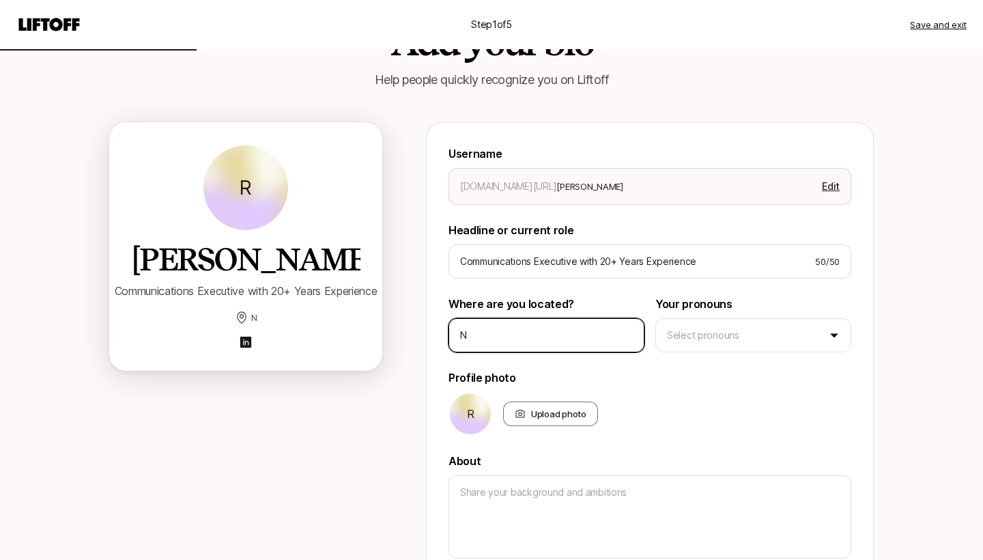
type textarea "x"
type input "Ne"
type textarea "x"
type input "New"
type textarea "x"
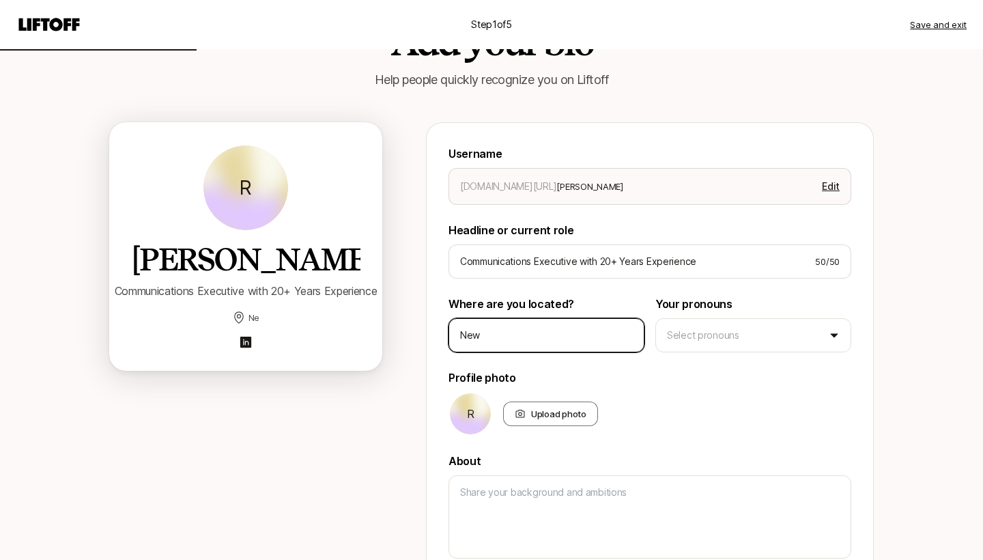
type input "New"
type textarea "x"
type input "New T"
type textarea "x"
type input "New Ti"
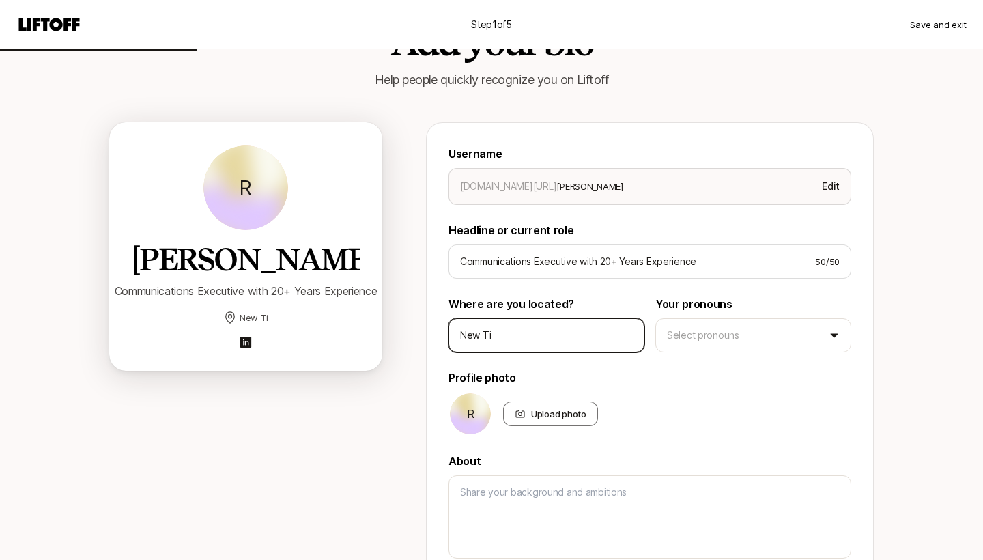
type textarea "x"
type input "New Tir"
type textarea "x"
type input "New Tirk"
type textarea "x"
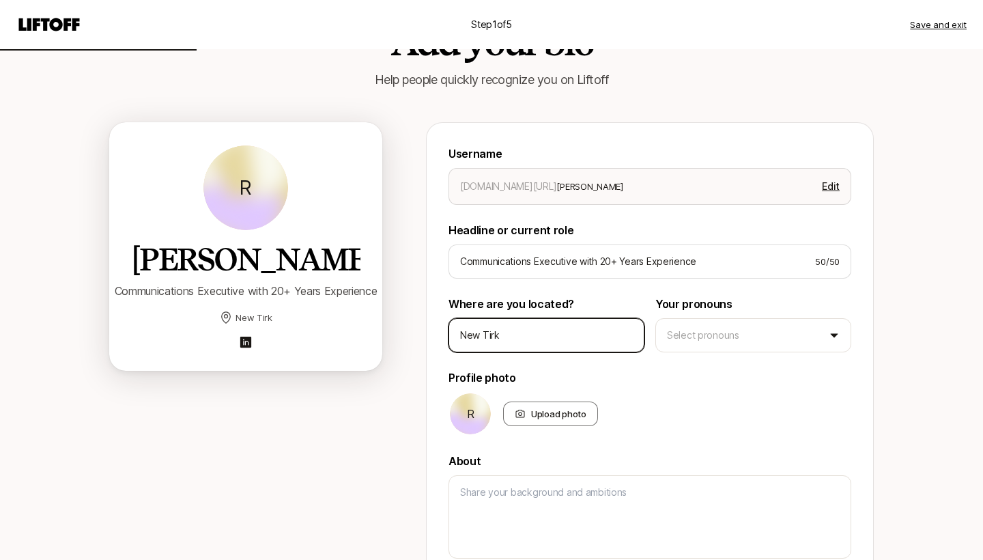
type input "New Tir"
type textarea "x"
type input "New Ti"
type textarea "x"
type input "New T"
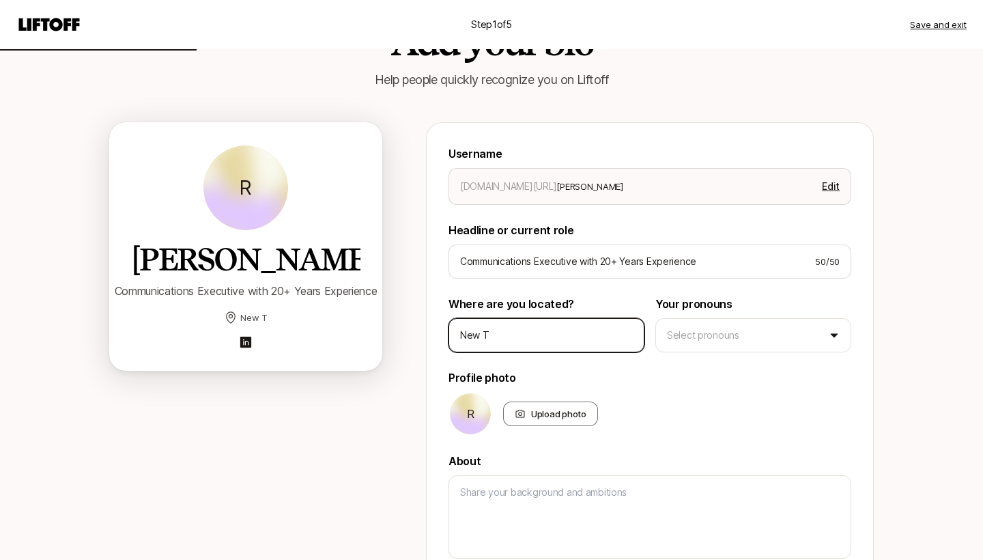
type textarea "x"
type input "New"
type textarea "x"
type input "New Y"
type textarea "x"
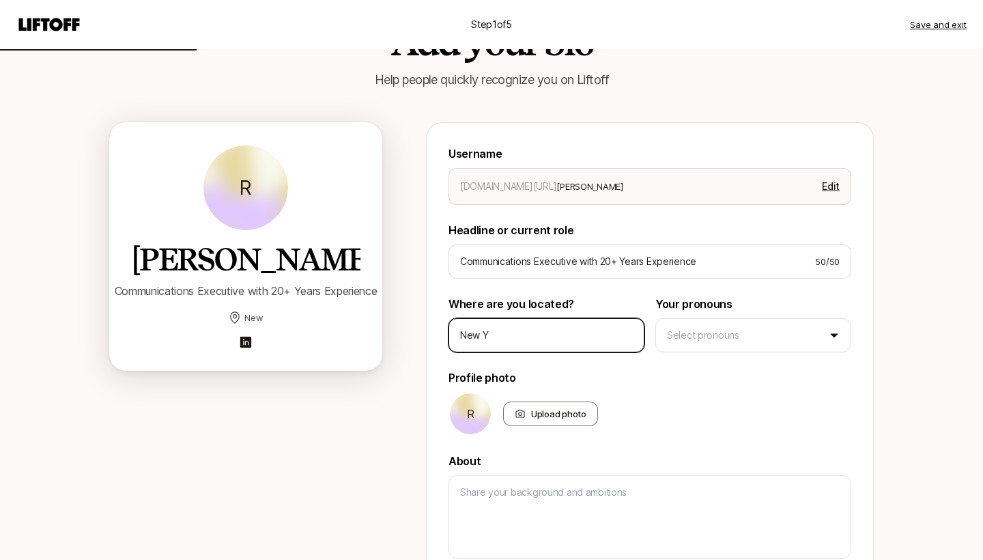
type input "New Yi"
type textarea "x"
type input "New Yir"
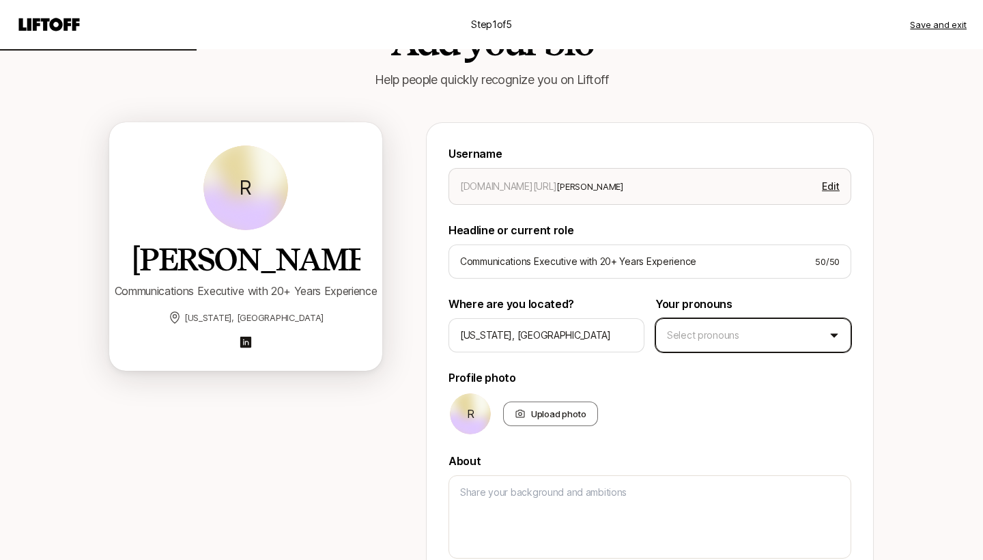
click at [760, 334] on html "Step 1 of 5 Save and exit Add your bio Help people quickly recognize you on Lif…" at bounding box center [491, 219] width 983 height 560
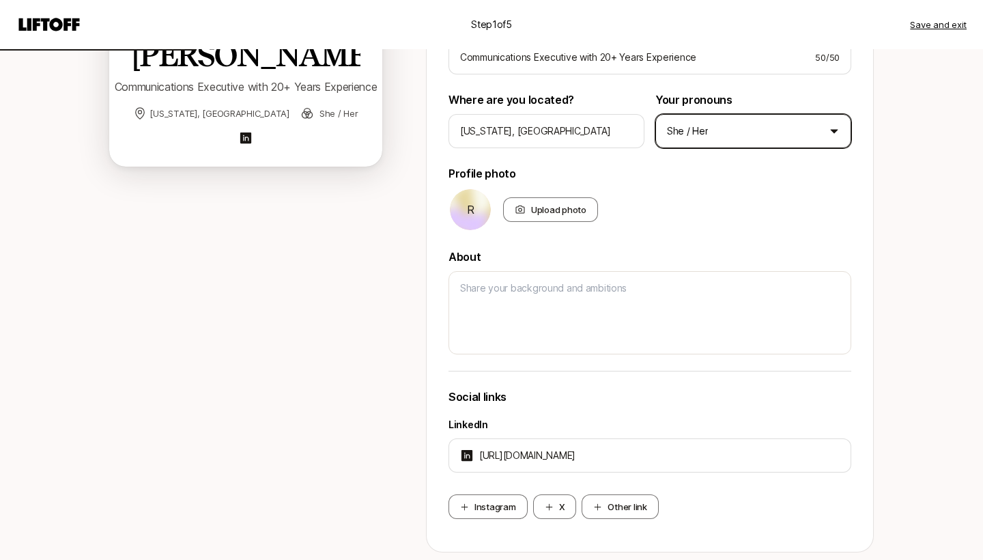
scroll to position [266, 0]
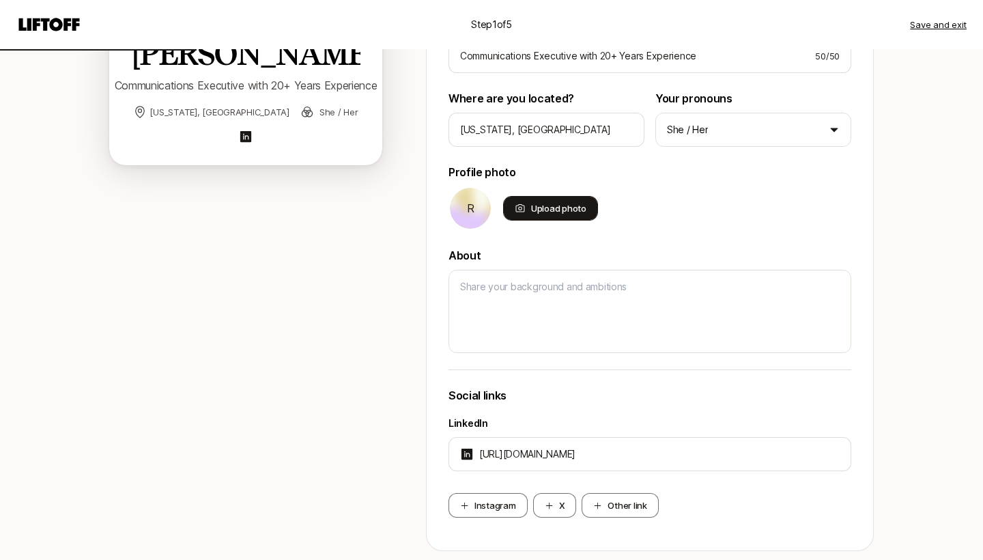
click at [542, 206] on div "Upload photo" at bounding box center [550, 208] width 95 height 25
click at [595, 218] on input "Upload photo" at bounding box center [596, 219] width 3 height 3
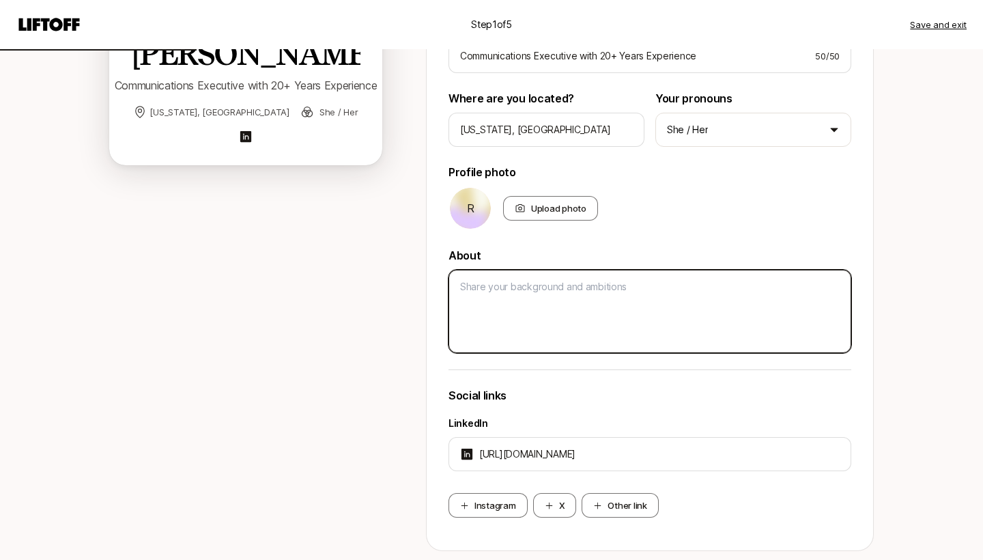
click at [510, 284] on textarea at bounding box center [649, 311] width 403 height 83
paste textarea "Loremi Dolorsi am c adipisci elitseddoeiusm tem incidi utlabor etdolorem aliq e…"
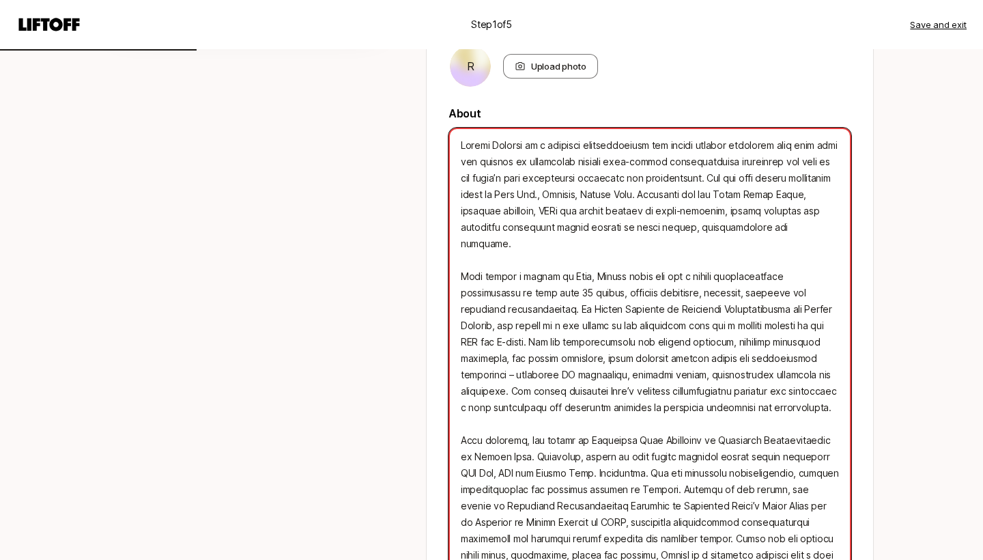
scroll to position [416, 0]
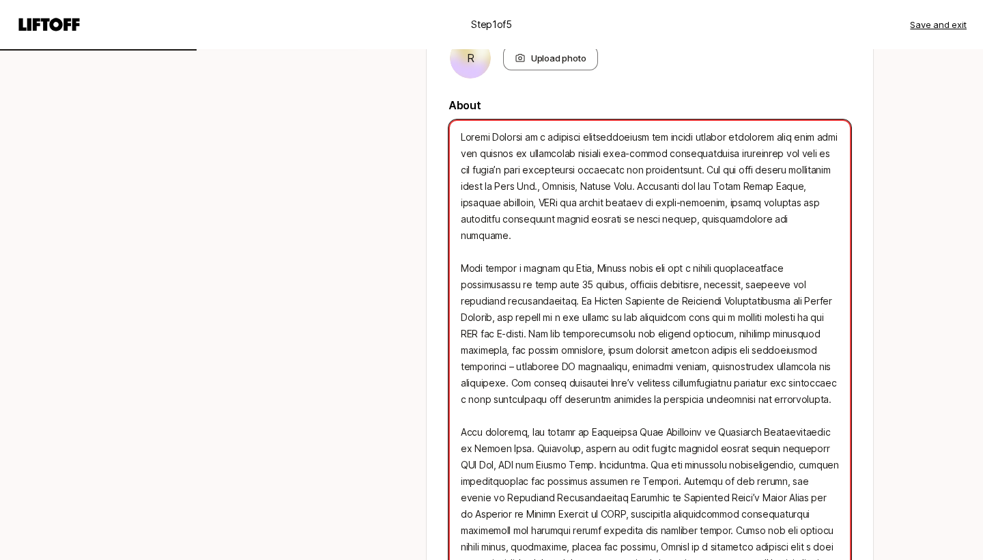
drag, startPoint x: 494, startPoint y: 138, endPoint x: 529, endPoint y: 136, distance: 34.8
click at [529, 136] on textarea at bounding box center [649, 365] width 403 height 493
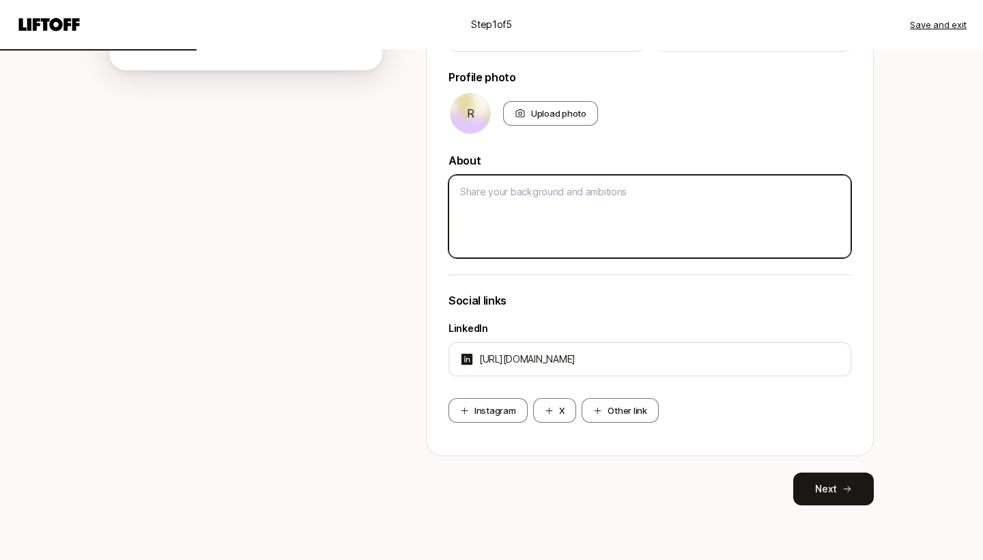
scroll to position [361, 0]
drag, startPoint x: 463, startPoint y: 252, endPoint x: 528, endPoint y: 424, distance: 183.6
click at [528, 424] on div "Username [DOMAIN_NAME][URL] [PERSON_NAME]-racusen Edit Headline or current role…" at bounding box center [649, 138] width 403 height 589
paste textarea "Loremi do s ametcons adipiscingelit sed doeius tempori utlaboree dolo magn aliq…"
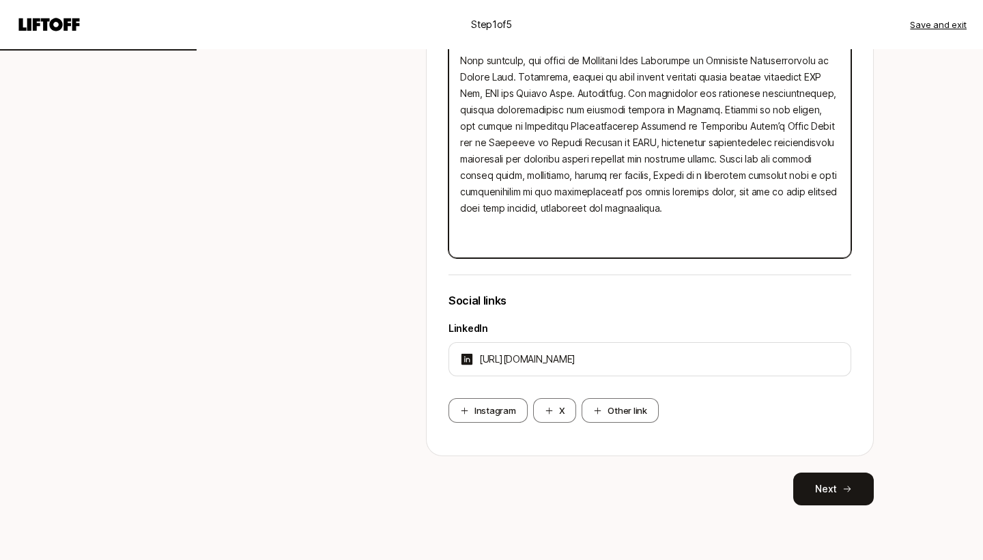
scroll to position [787, 0]
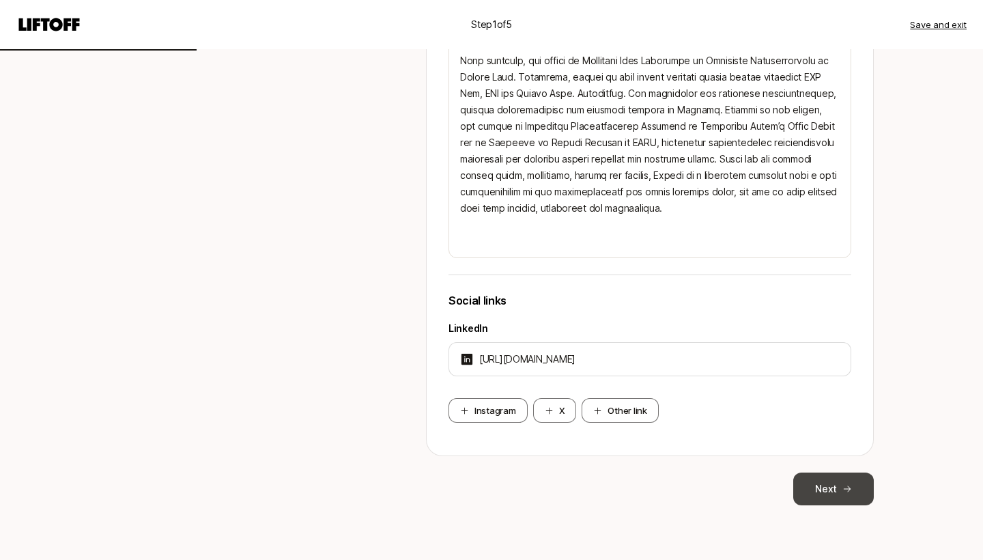
click at [843, 491] on icon at bounding box center [847, 489] width 10 height 10
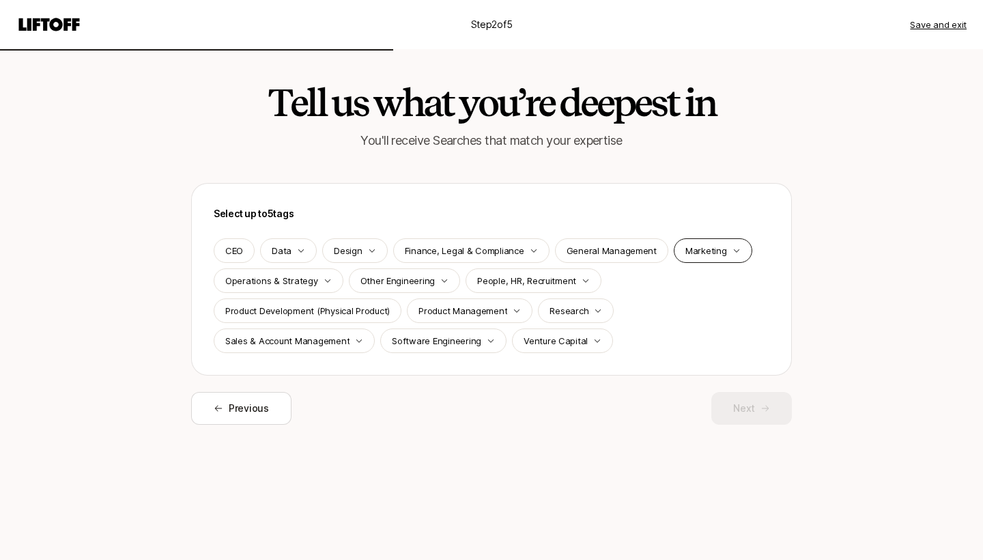
click at [710, 256] on p "Marketing" at bounding box center [706, 251] width 42 height 14
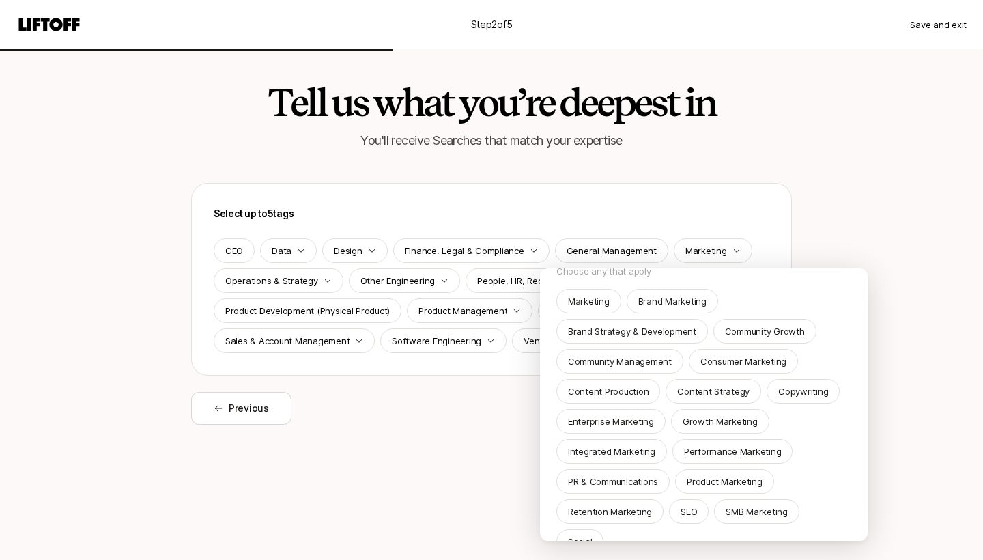
scroll to position [38, 0]
click at [617, 478] on p "PR & Communications" at bounding box center [613, 482] width 90 height 14
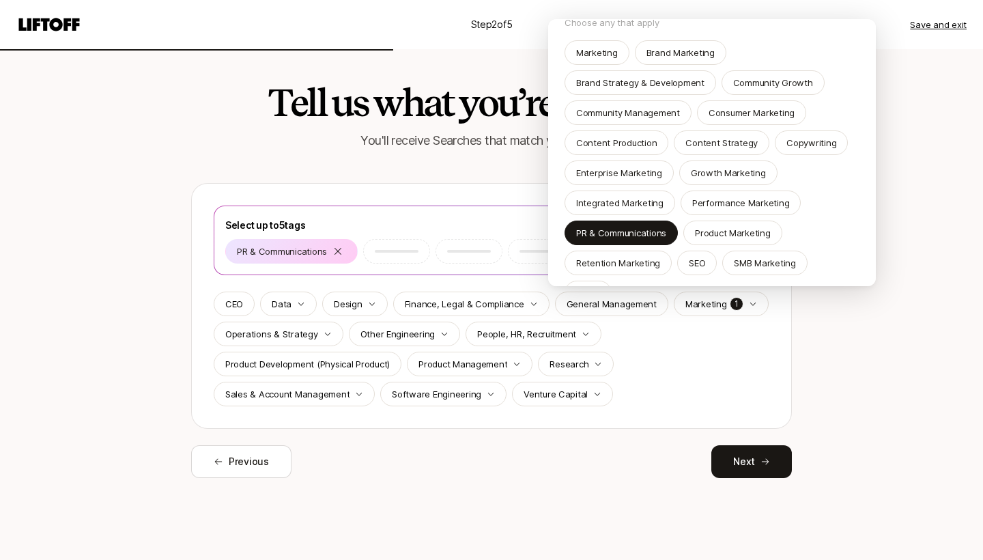
click at [655, 382] on html "Step 2 of 5 Save and exit Tell us what you’re deepest in You'll receive Searche…" at bounding box center [491, 280] width 983 height 560
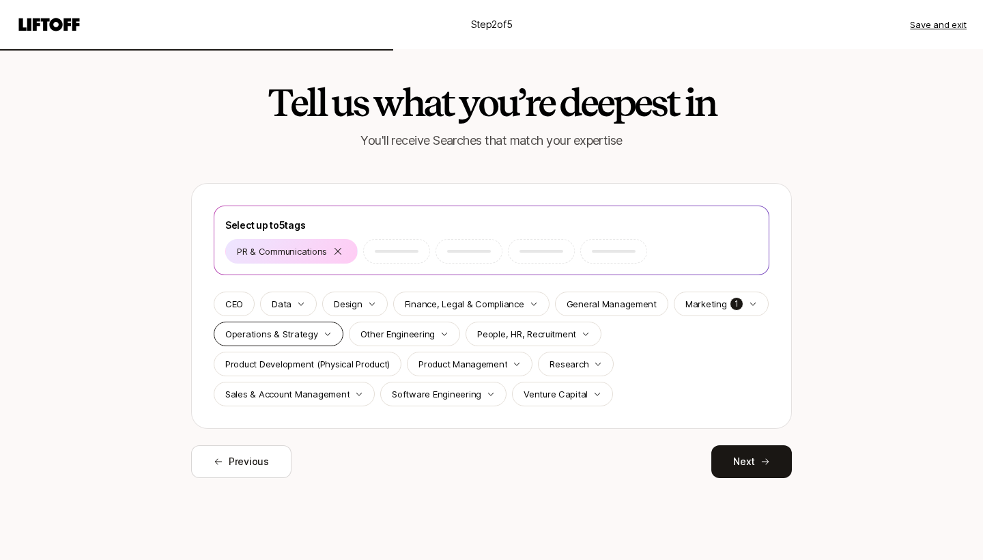
click at [331, 337] on div "Operations & Strategy" at bounding box center [279, 333] width 130 height 25
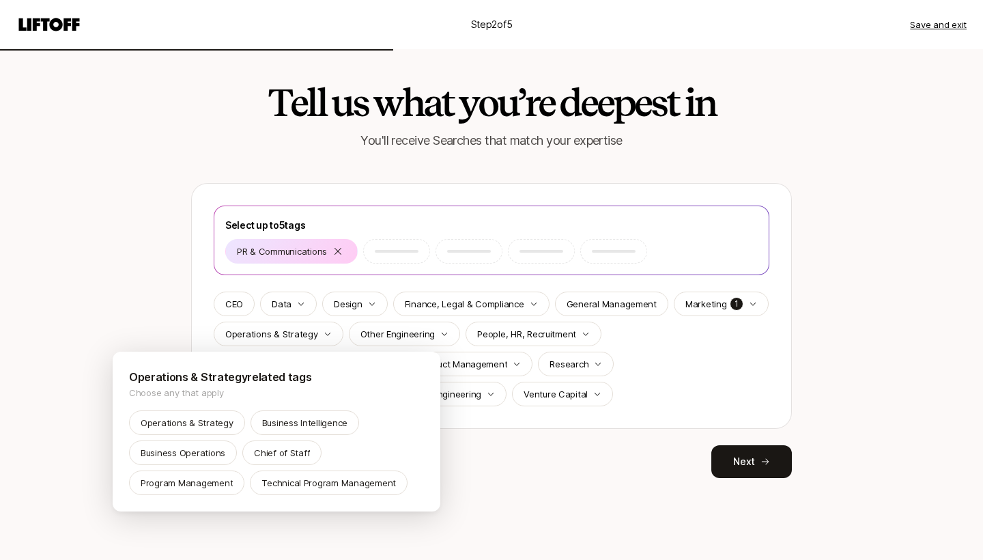
click at [678, 375] on html "Step 2 of 5 Save and exit Tell us what you’re deepest in You'll receive Searche…" at bounding box center [491, 280] width 983 height 560
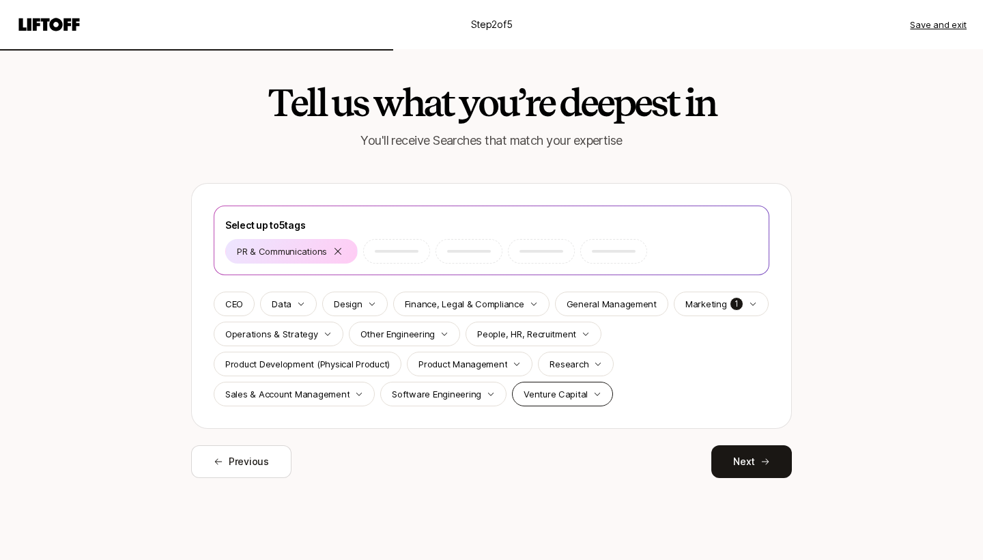
click at [579, 398] on p "Venture Capital" at bounding box center [555, 394] width 64 height 14
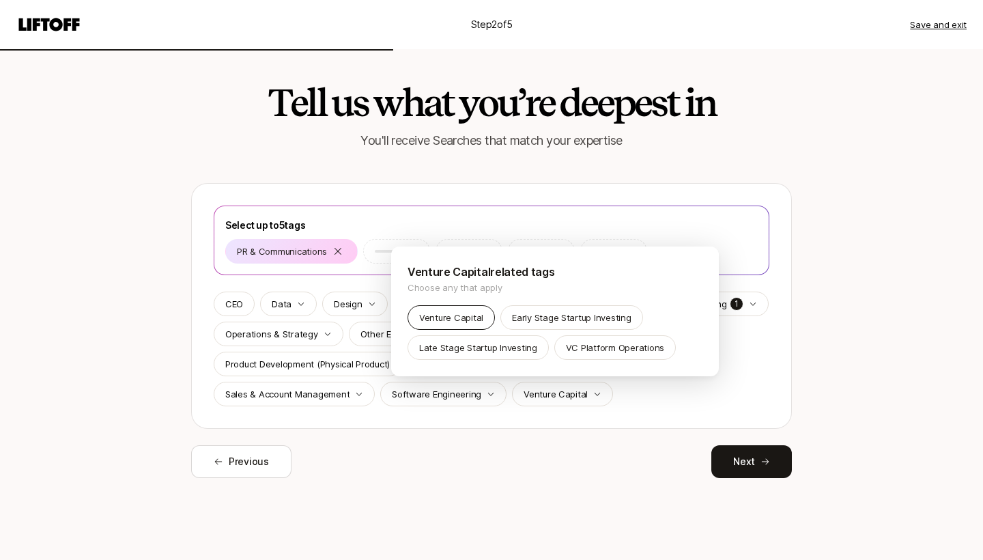
click at [462, 317] on p "Venture Capital" at bounding box center [451, 318] width 64 height 14
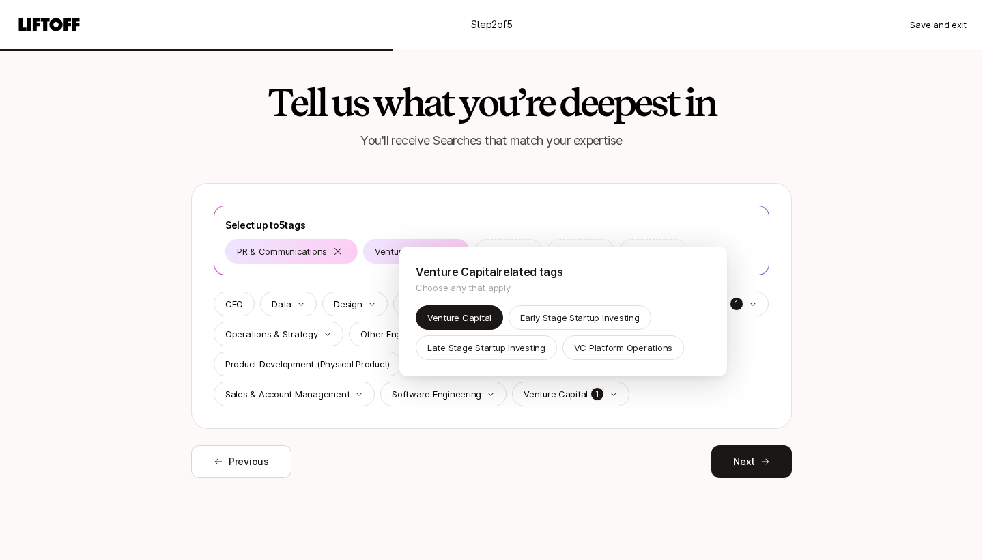
click at [332, 463] on html "Step 2 of 5 Save and exit Tell us what you’re deepest in You'll receive Searche…" at bounding box center [491, 280] width 983 height 560
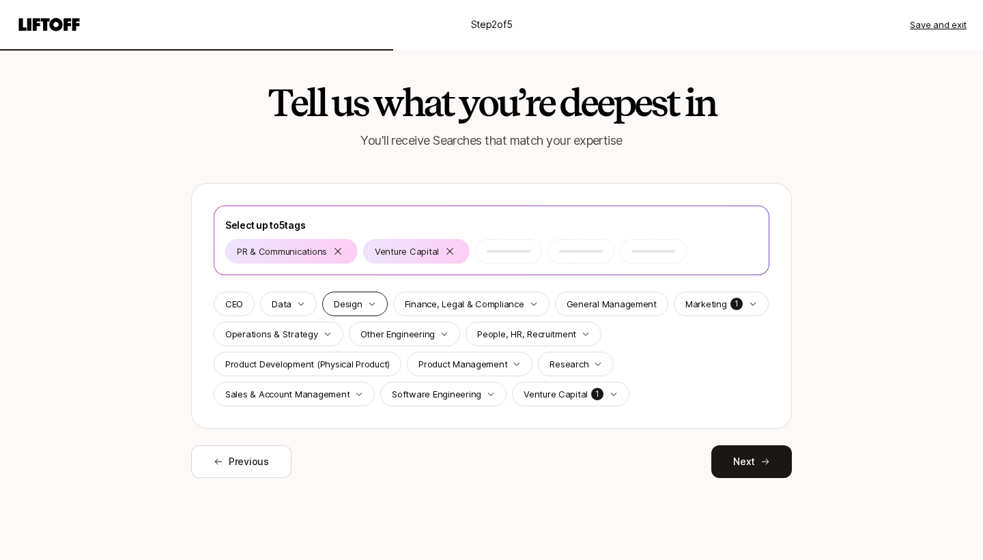
click at [369, 303] on icon "button" at bounding box center [371, 303] width 5 height 3
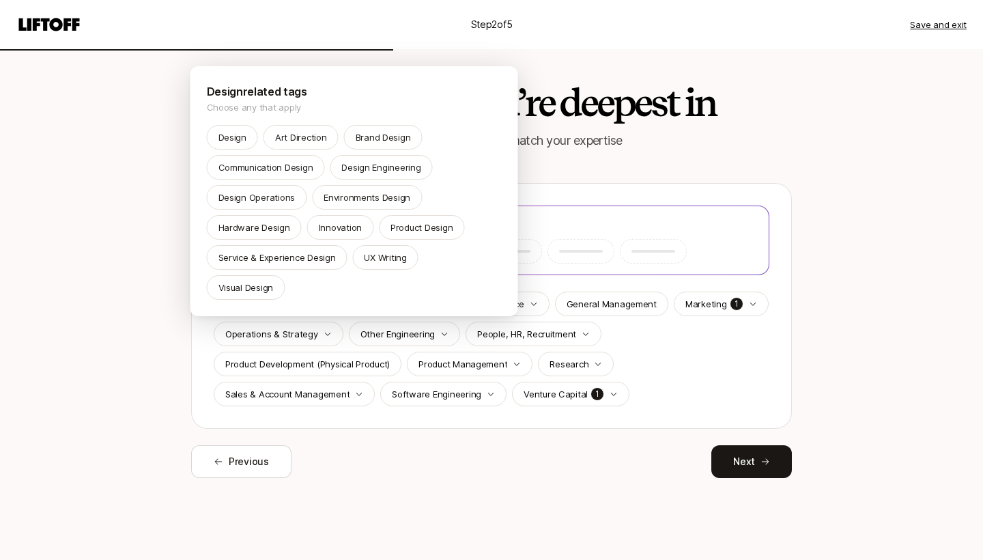
click at [281, 308] on html "Step 2 of 5 Save and exit Tell us what you’re deepest in You'll receive Searche…" at bounding box center [491, 280] width 983 height 560
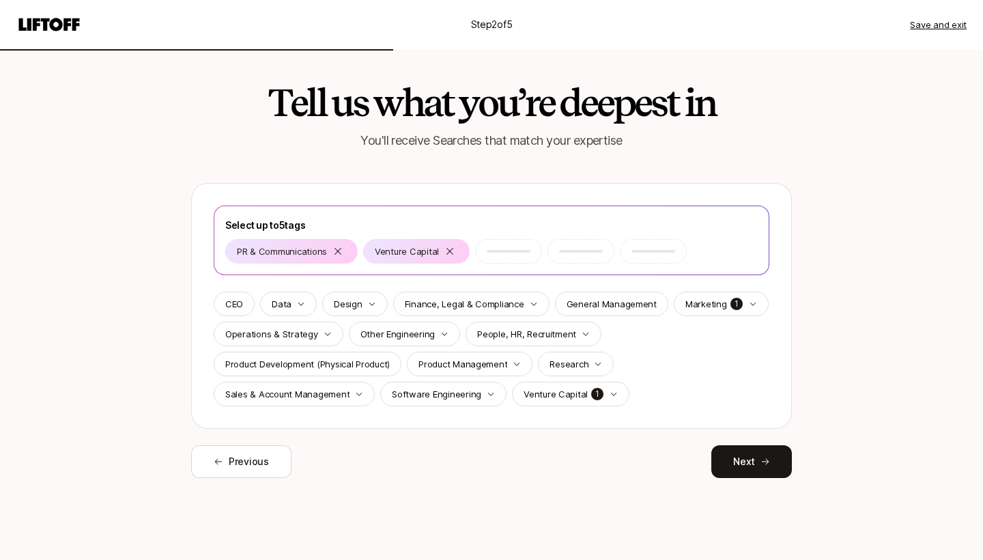
click at [281, 308] on p "Data" at bounding box center [282, 304] width 20 height 14
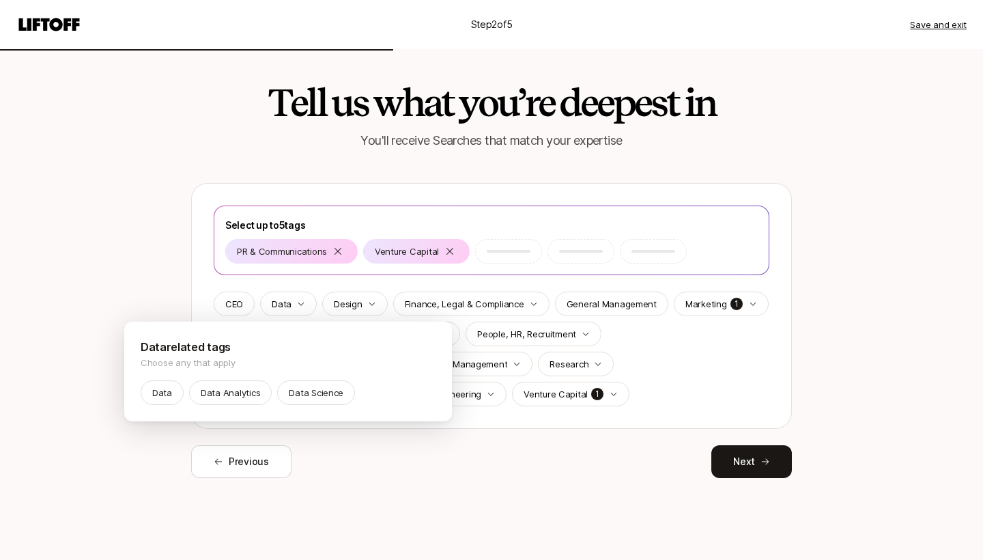
click at [244, 308] on html "Step 2 of 5 Save and exit Tell us what you’re deepest in You'll receive Searche…" at bounding box center [491, 280] width 983 height 560
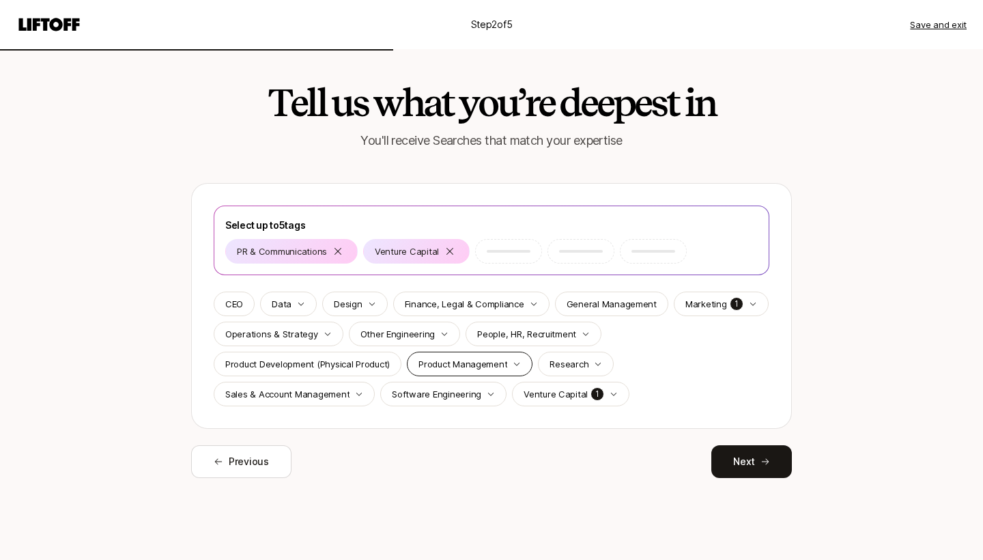
scroll to position [0, 0]
click at [749, 306] on icon "button" at bounding box center [753, 304] width 8 height 8
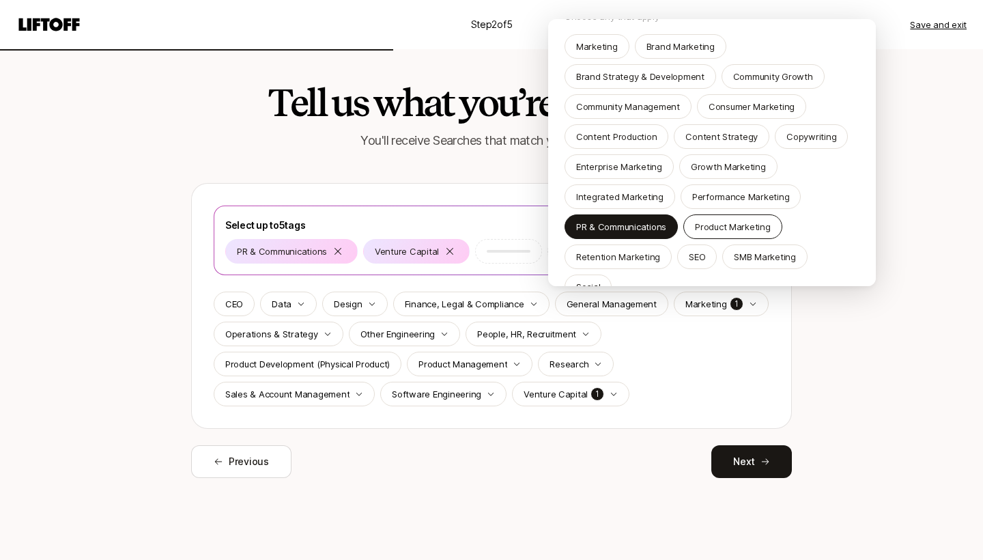
scroll to position [43, 0]
click at [842, 387] on html "Step 2 of 5 Save and exit Tell us what you’re deepest in You'll receive Searche…" at bounding box center [491, 280] width 983 height 560
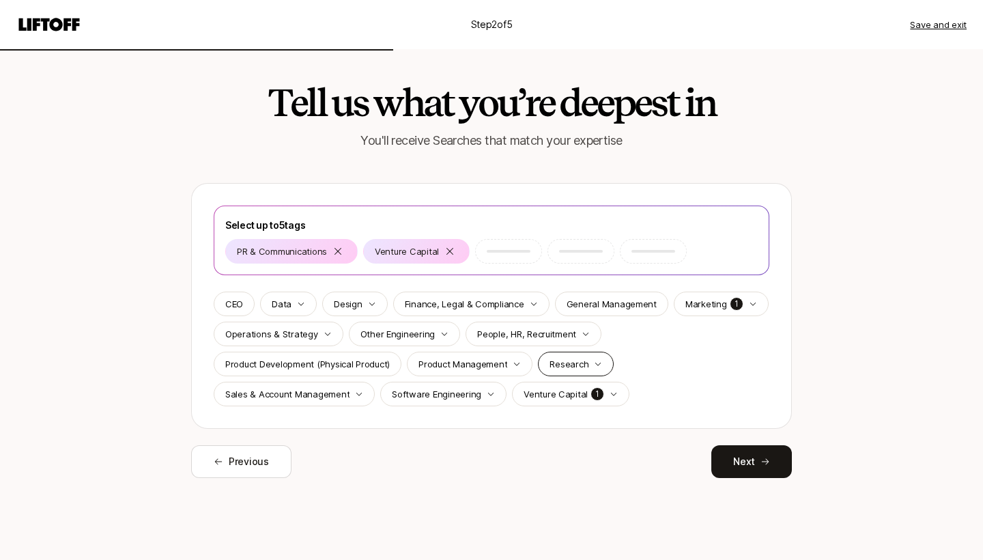
click at [567, 372] on div "Research" at bounding box center [576, 363] width 76 height 25
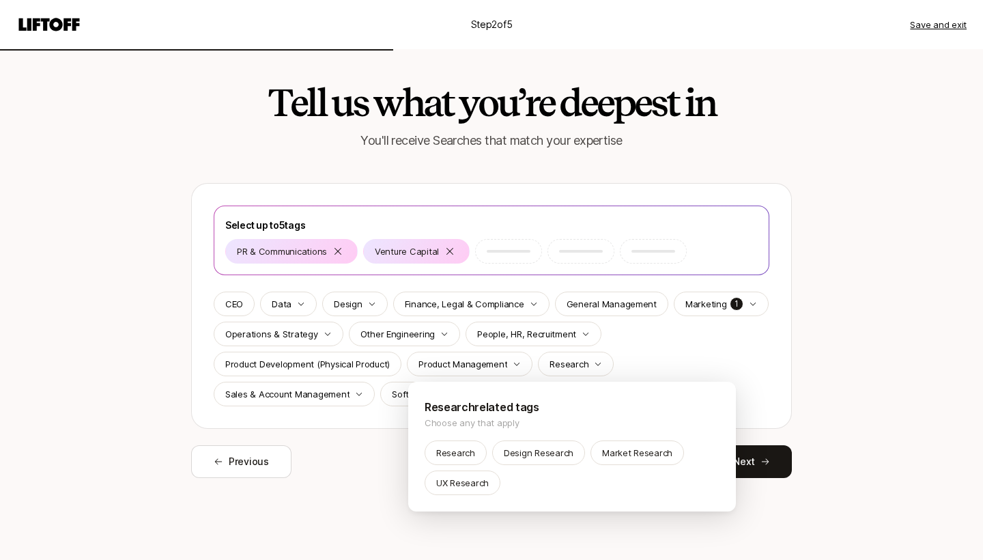
click at [704, 362] on html "Step 2 of 5 Save and exit Tell us what you’re deepest in You'll receive Searche…" at bounding box center [491, 280] width 983 height 560
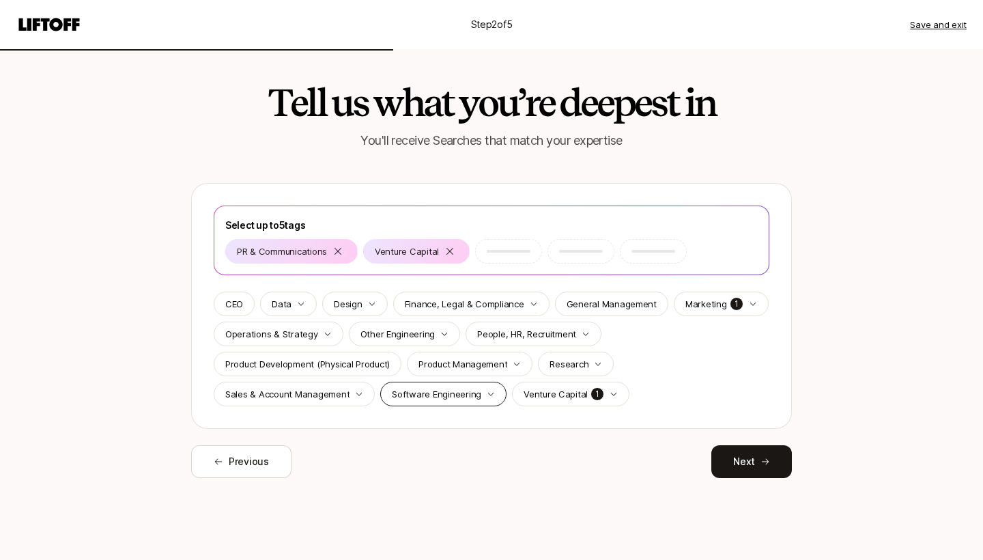
click at [440, 392] on p "Software Engineering" at bounding box center [436, 394] width 89 height 14
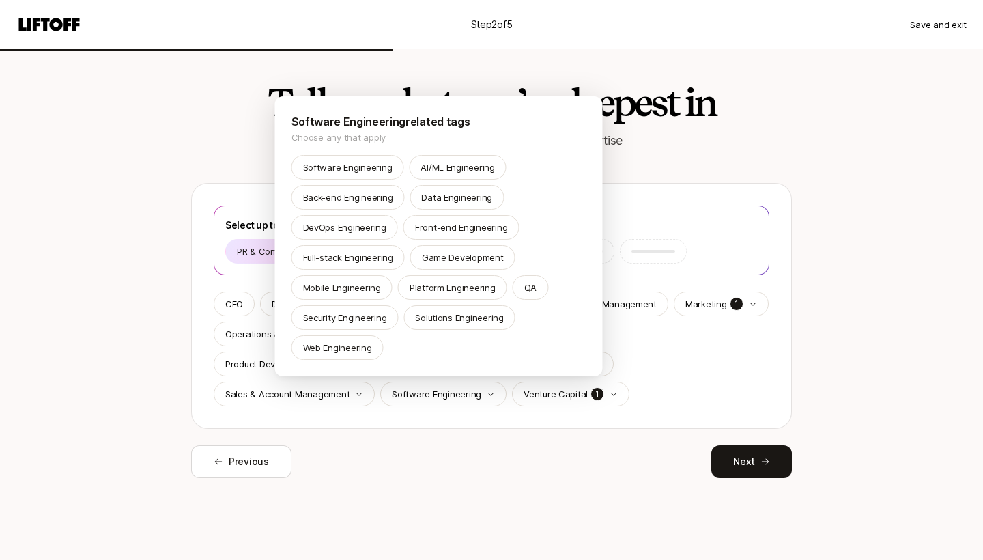
click at [409, 498] on html "Step 2 of 5 Save and exit Tell us what you’re deepest in You'll receive Searche…" at bounding box center [491, 280] width 983 height 560
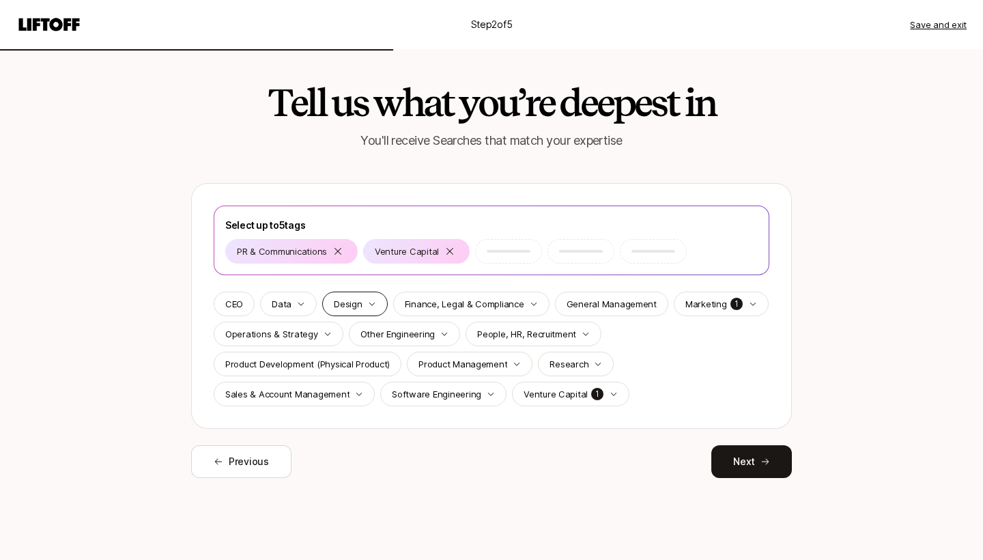
click at [334, 313] on div "Design" at bounding box center [354, 303] width 65 height 25
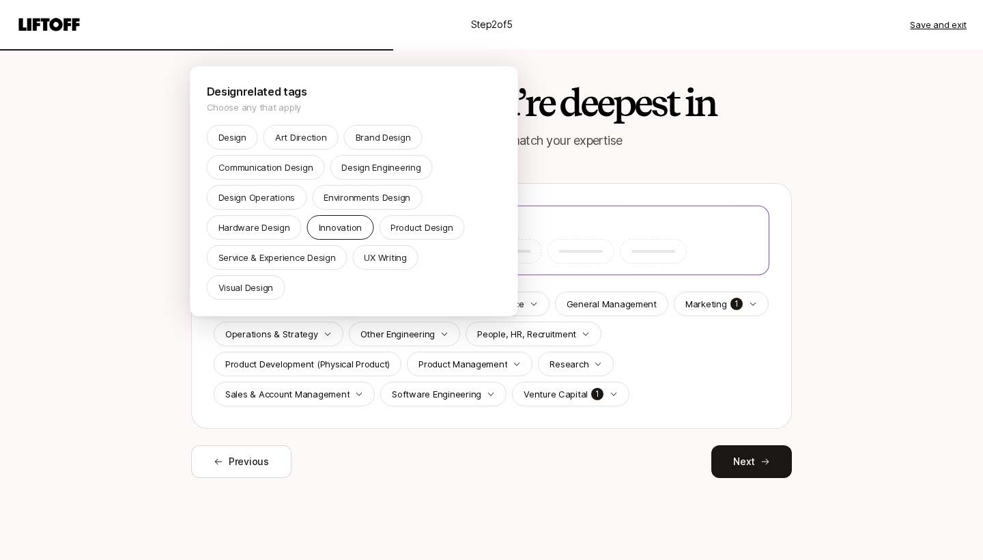
click at [361, 233] on div "Innovation" at bounding box center [340, 227] width 66 height 25
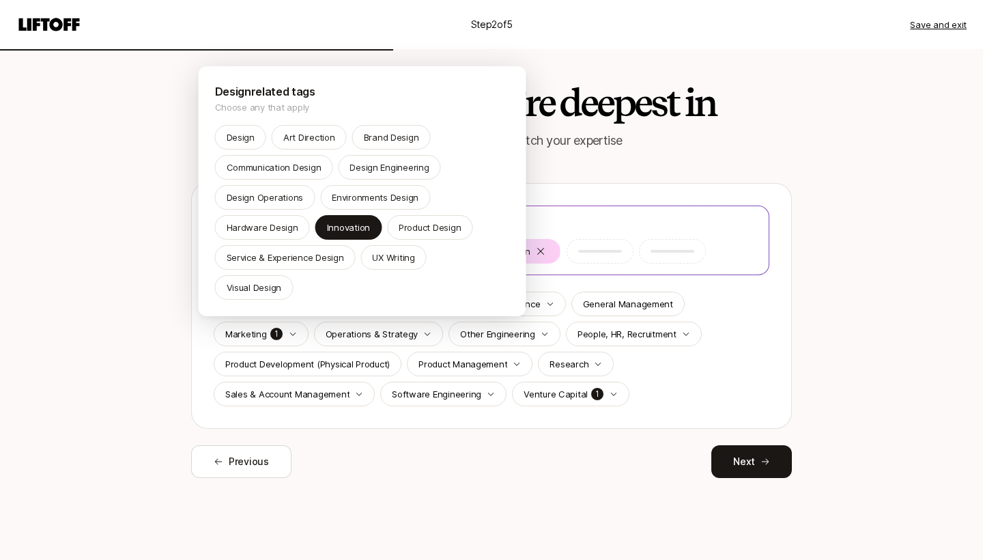
click at [703, 359] on html "Step 2 of 5 Save and exit Tell us what you’re deepest in You'll receive Searche…" at bounding box center [491, 280] width 983 height 560
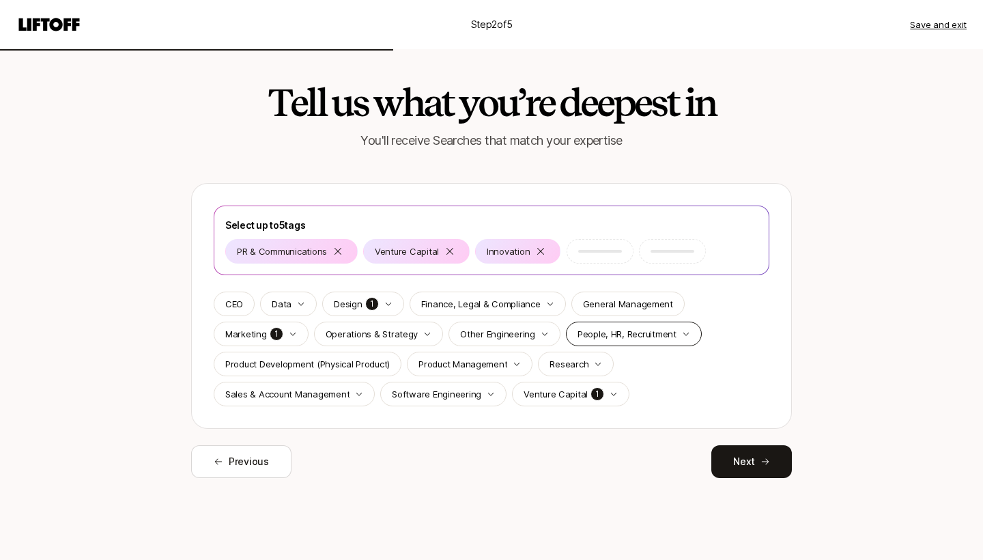
click at [634, 332] on p "People, HR, Recruitment" at bounding box center [626, 334] width 99 height 14
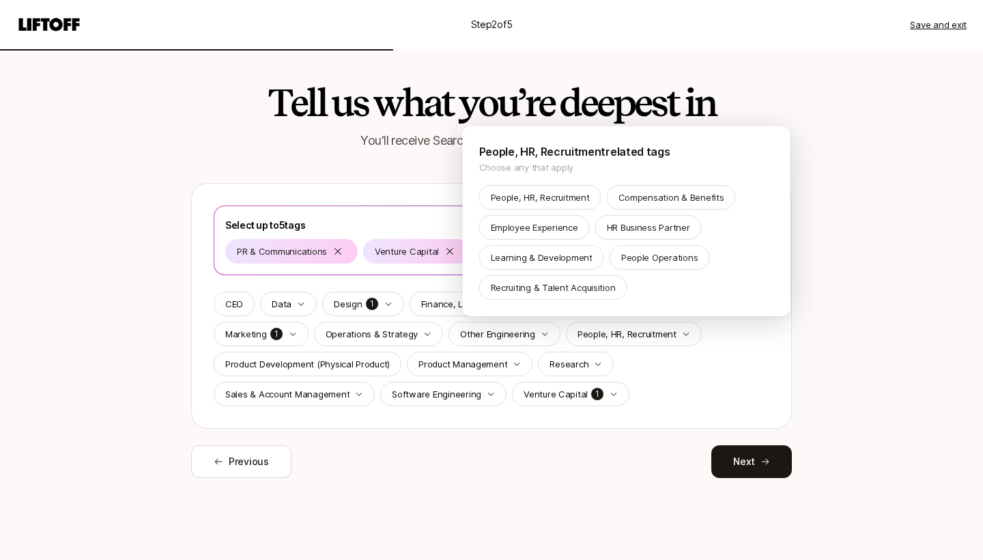
click at [686, 455] on html "Step 2 of 5 Save and exit Tell us what you’re deepest in You'll receive Searche…" at bounding box center [491, 280] width 983 height 560
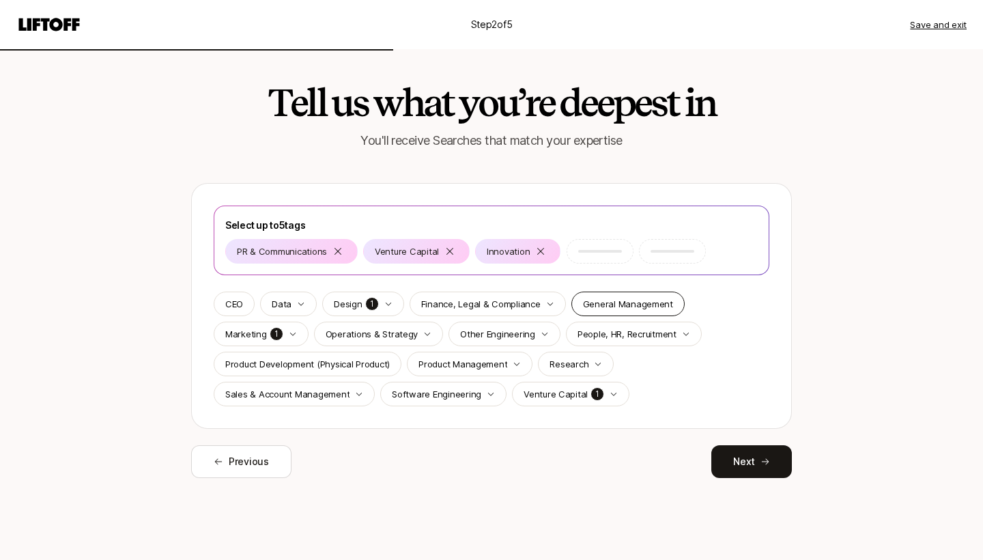
click at [637, 302] on p "General Management" at bounding box center [628, 304] width 90 height 14
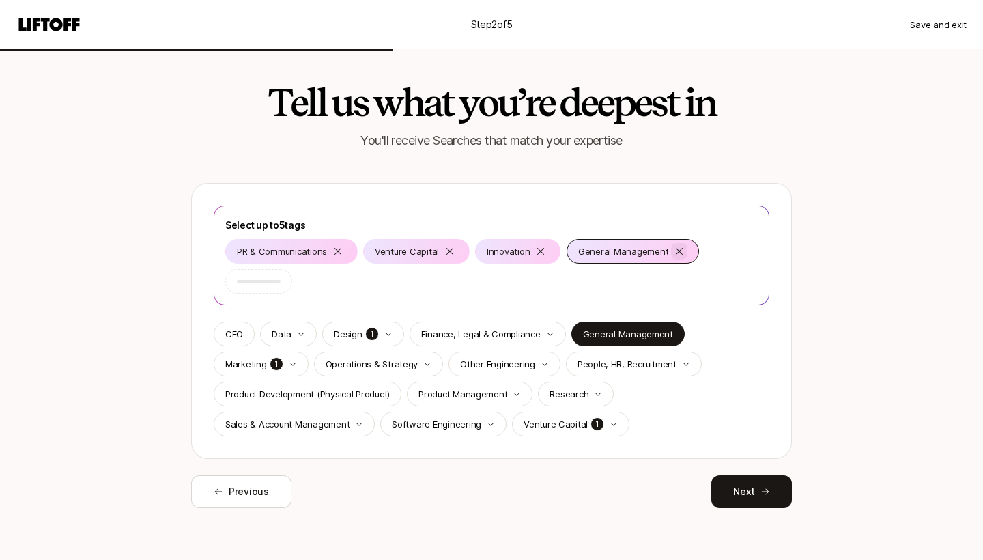
click at [674, 253] on icon at bounding box center [679, 251] width 11 height 11
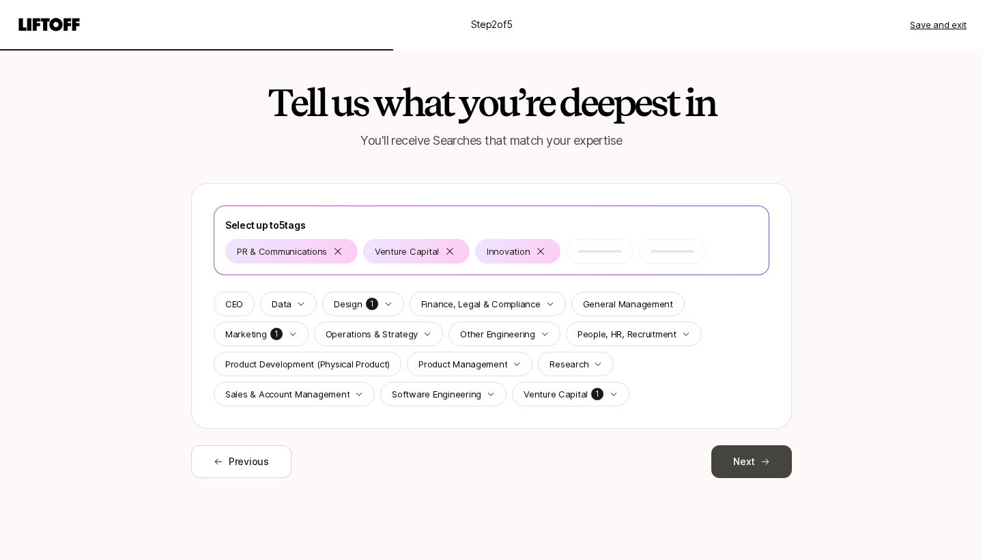
click at [745, 472] on button "Next" at bounding box center [751, 461] width 81 height 33
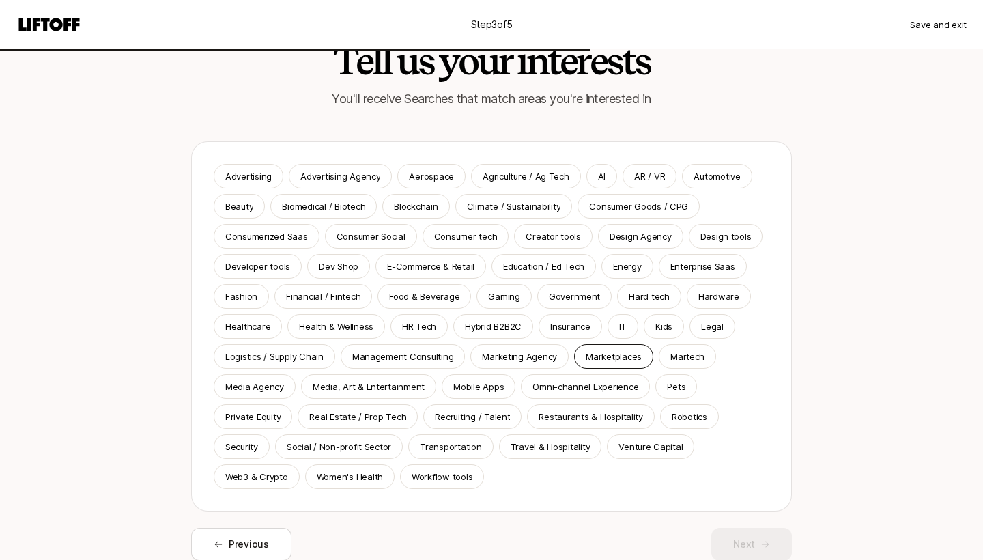
scroll to position [42, 0]
click at [599, 173] on p "AI" at bounding box center [602, 176] width 8 height 14
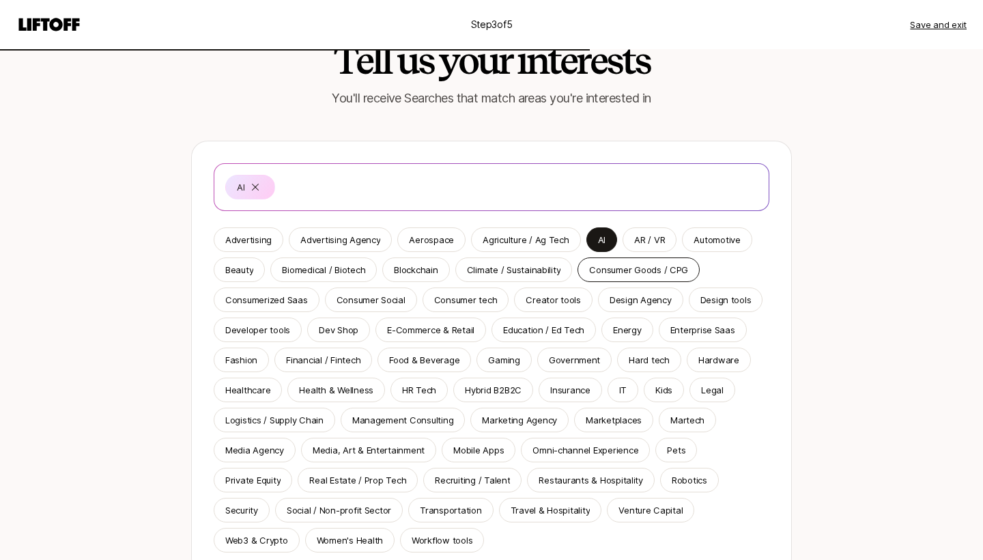
click at [605, 276] on p "Consumer Goods / CPG" at bounding box center [638, 270] width 99 height 14
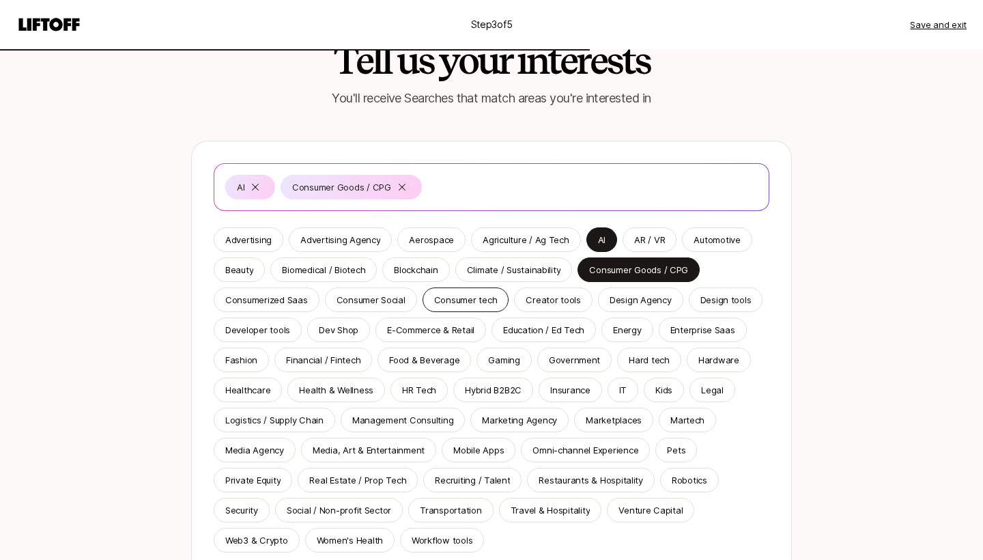
click at [472, 298] on p "Consumer tech" at bounding box center [465, 300] width 63 height 14
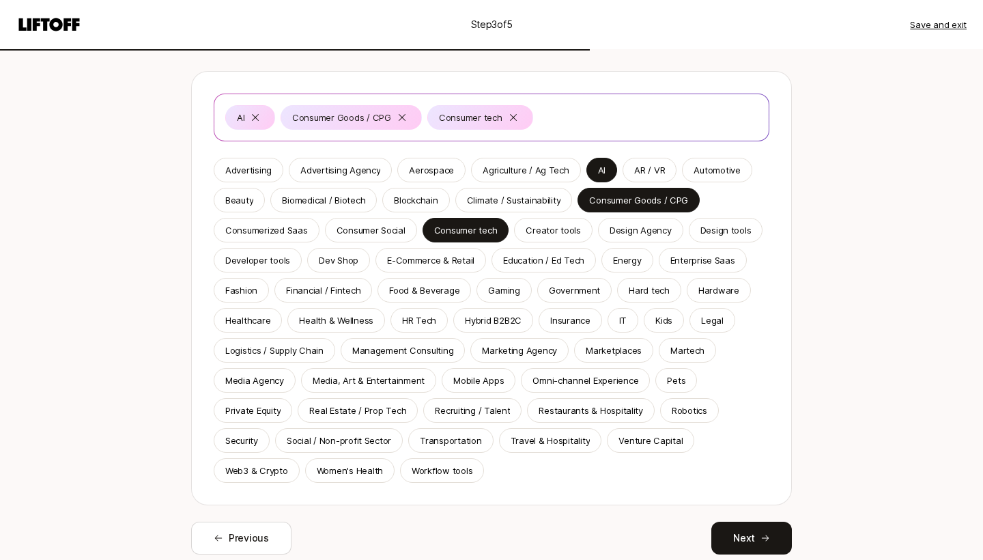
scroll to position [113, 0]
click at [322, 321] on p "Health & Wellness" at bounding box center [336, 320] width 74 height 14
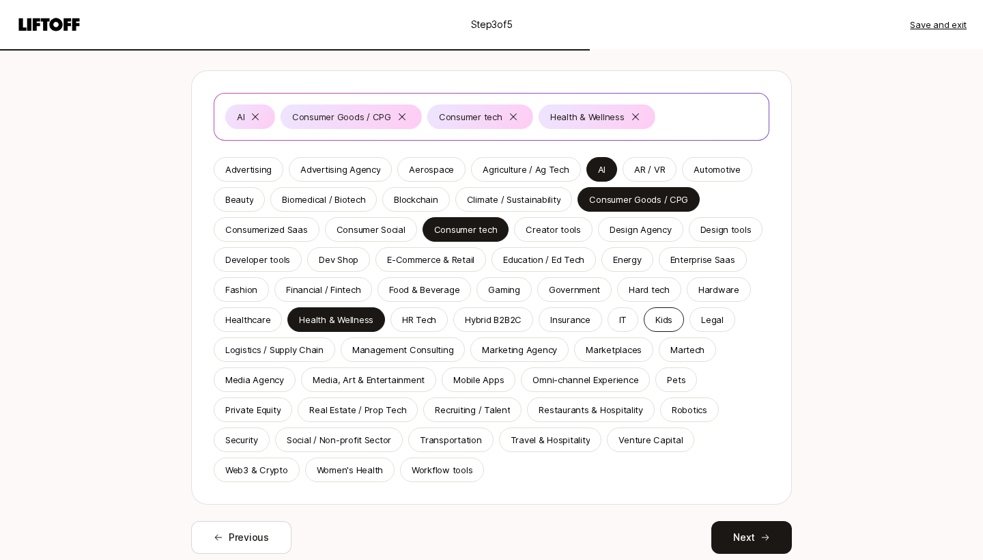
click at [660, 326] on p "Kids" at bounding box center [663, 320] width 17 height 14
click at [476, 386] on div "Mobile Apps" at bounding box center [479, 379] width 74 height 25
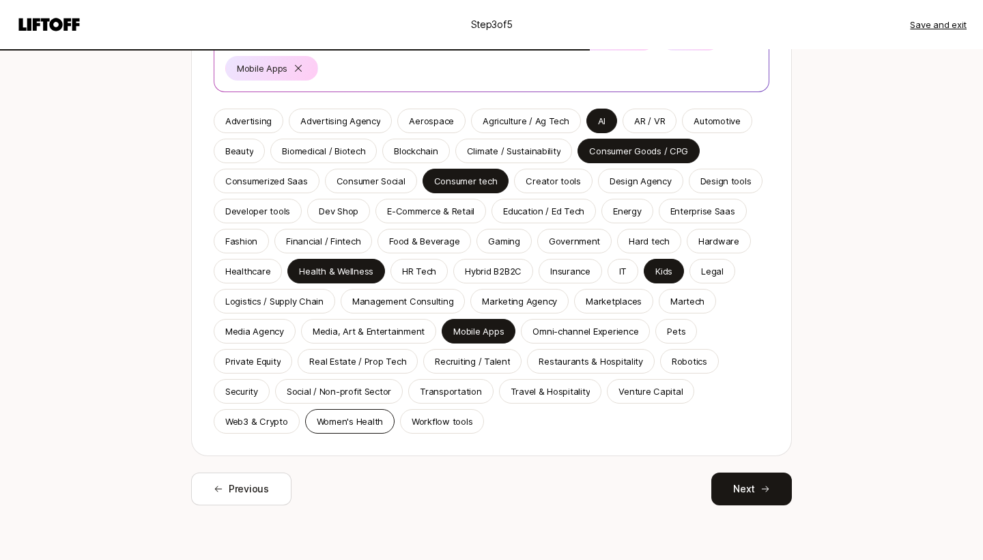
scroll to position [191, 0]
click at [665, 392] on p "Venture Capital" at bounding box center [650, 391] width 64 height 14
click at [359, 420] on p "Women's Health" at bounding box center [350, 421] width 66 height 14
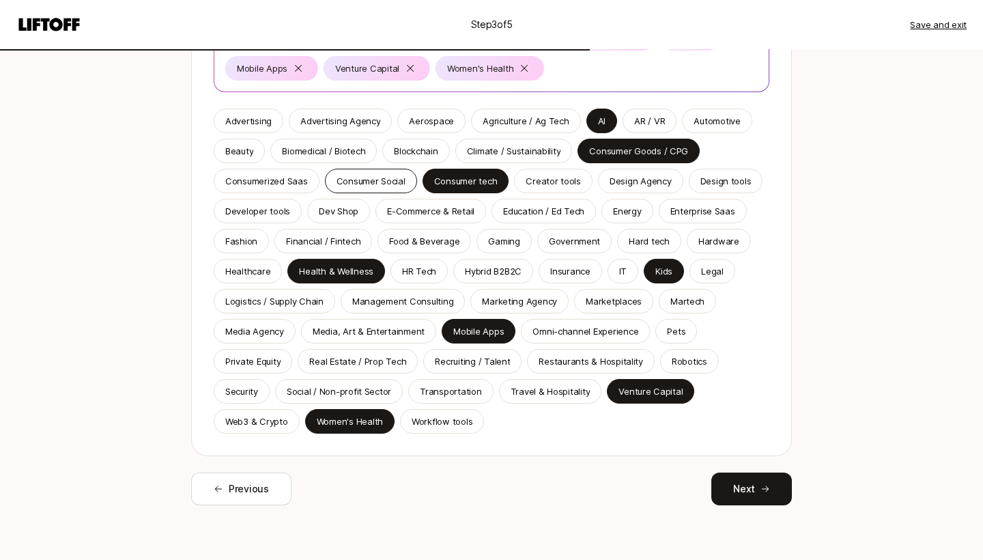
click at [357, 178] on p "Consumer Social" at bounding box center [370, 181] width 69 height 14
click at [559, 179] on p "Creator tools" at bounding box center [553, 181] width 55 height 14
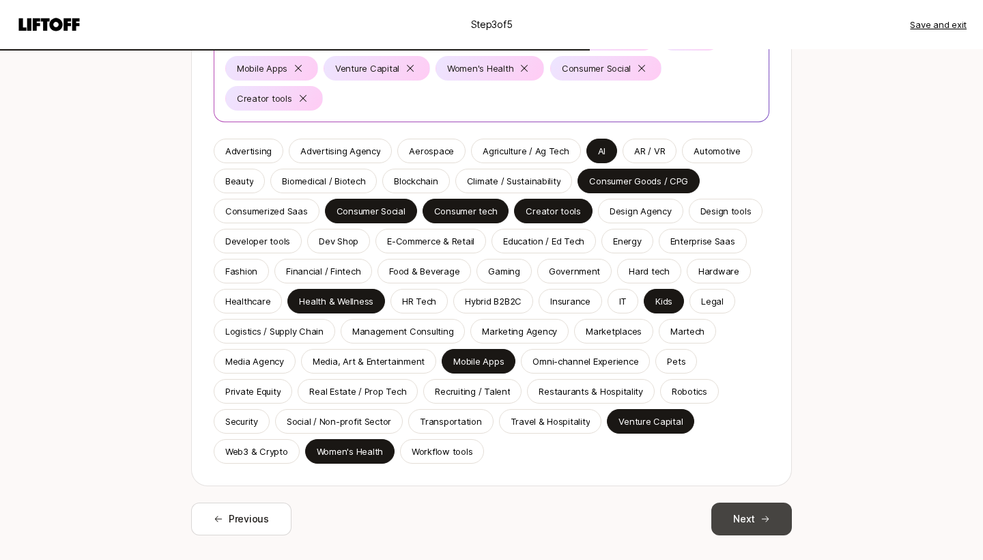
click at [744, 502] on button "Next" at bounding box center [751, 518] width 81 height 33
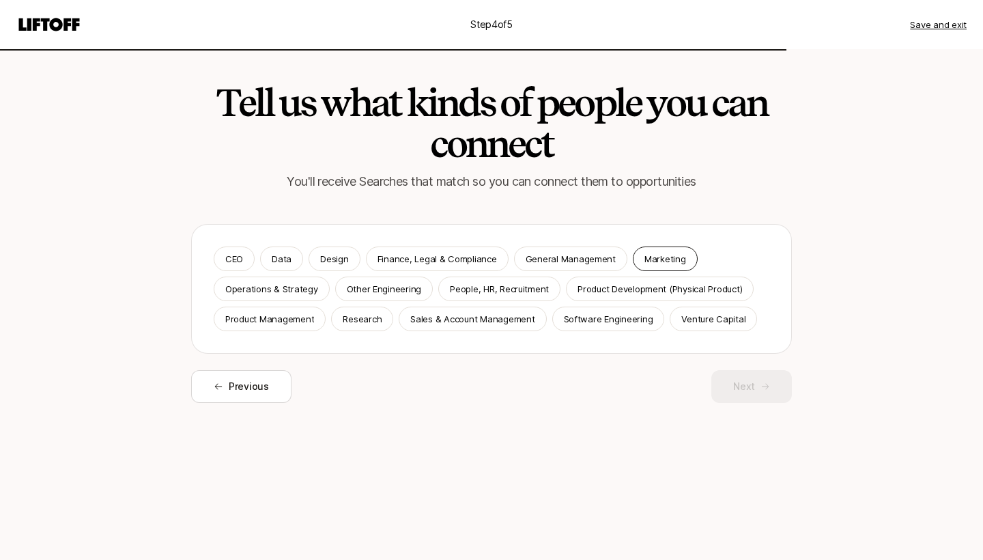
click at [680, 258] on div "Marketing" at bounding box center [665, 258] width 65 height 25
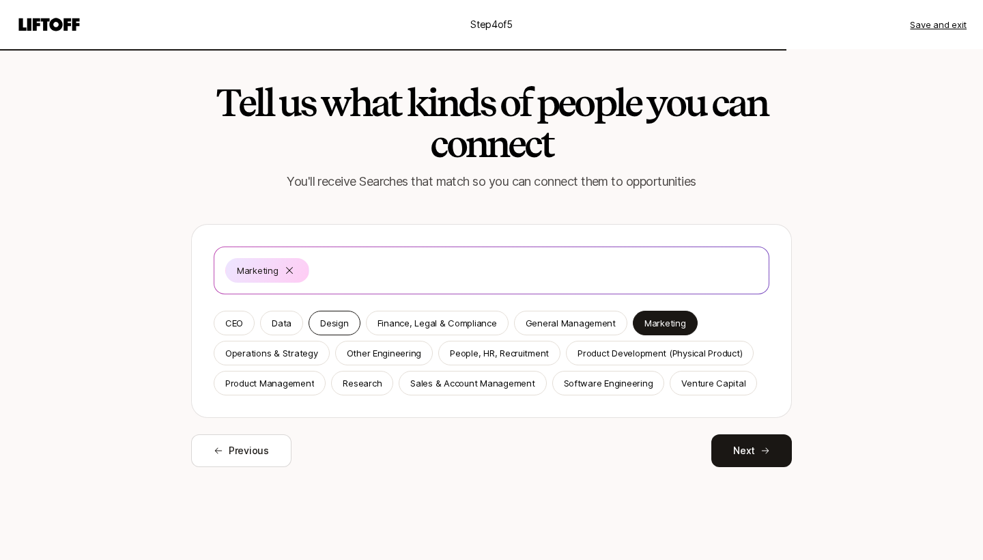
click at [346, 328] on p "Design" at bounding box center [334, 323] width 28 height 14
click at [748, 455] on button "Next" at bounding box center [751, 450] width 81 height 33
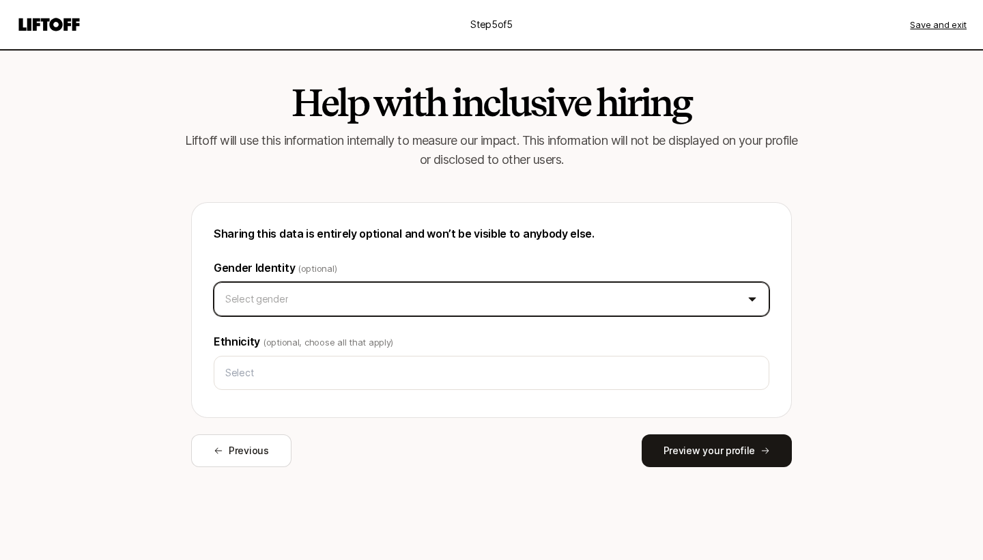
click at [629, 302] on html "Step 5 of 5 Save and exit Help with inclusive hiring Liftoff will use this info…" at bounding box center [491, 280] width 983 height 560
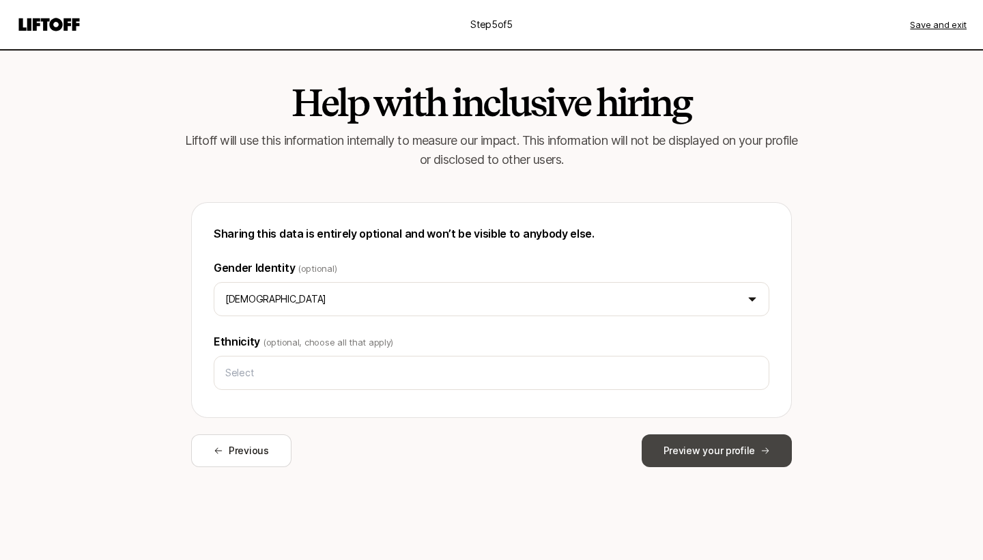
click at [730, 454] on button "Preview your profile" at bounding box center [717, 450] width 150 height 33
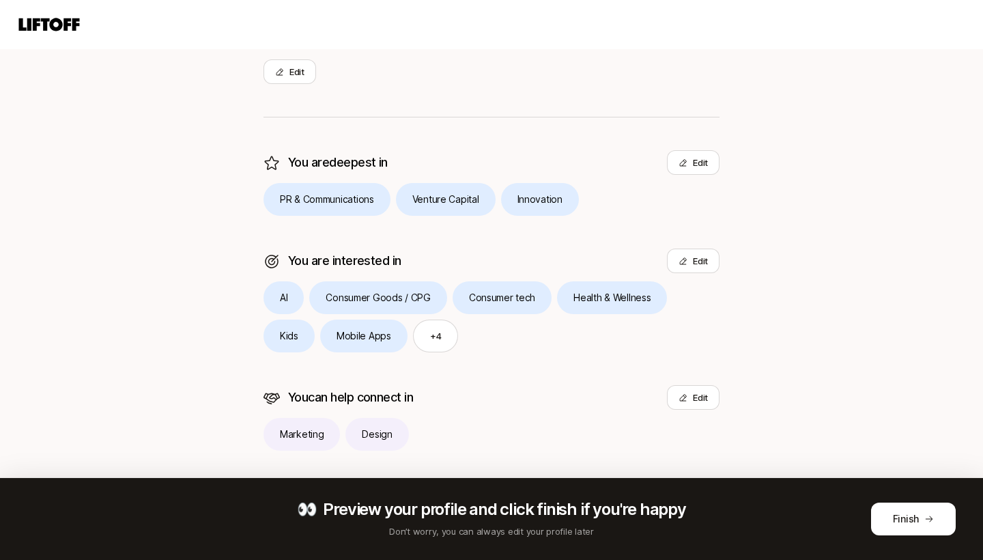
scroll to position [248, 0]
click at [892, 517] on button "Finish" at bounding box center [913, 518] width 85 height 33
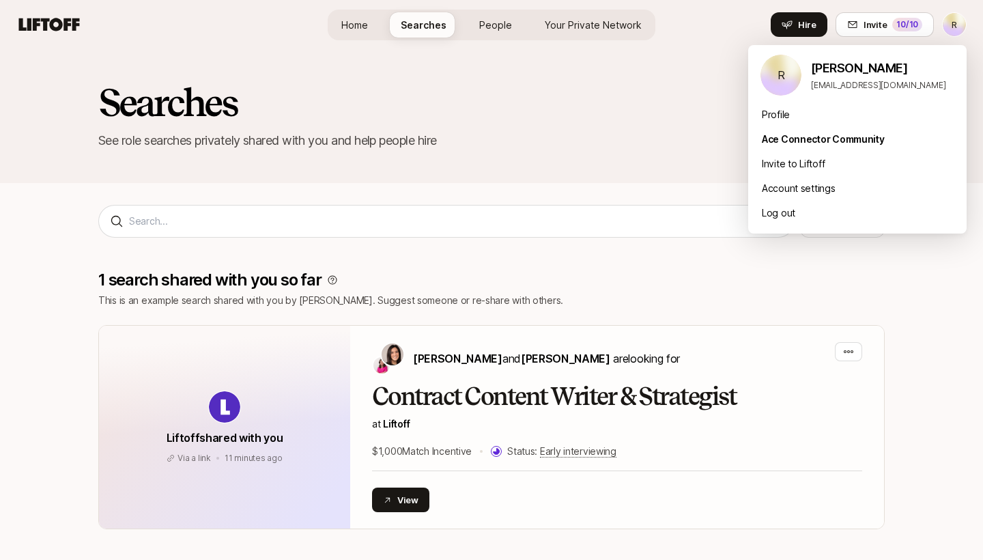
click at [954, 32] on html "R Home Searches People Your Private Network Hire Home Searches People Your Priv…" at bounding box center [491, 280] width 983 height 560
click at [795, 110] on div "Profile" at bounding box center [857, 114] width 218 height 25
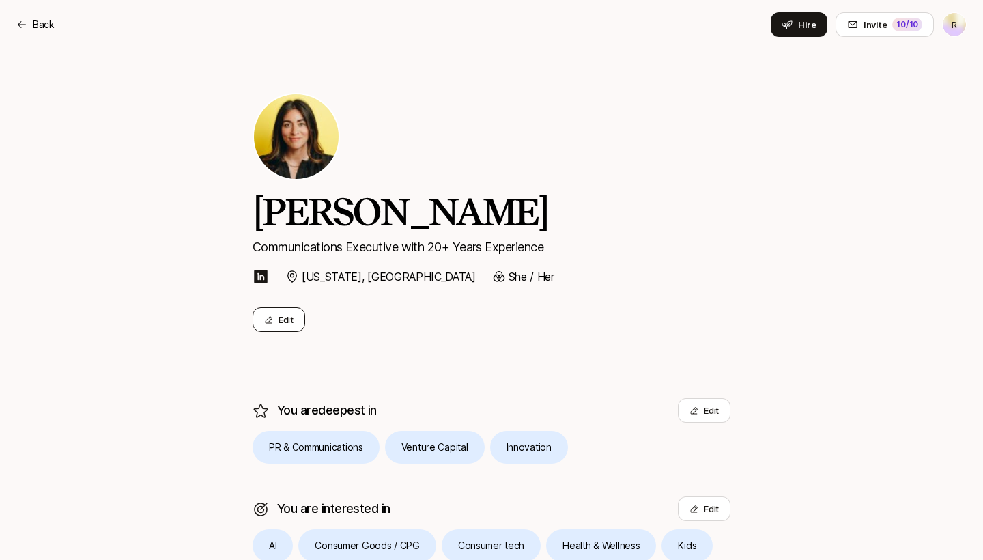
click at [287, 313] on button "Edit" at bounding box center [279, 319] width 53 height 25
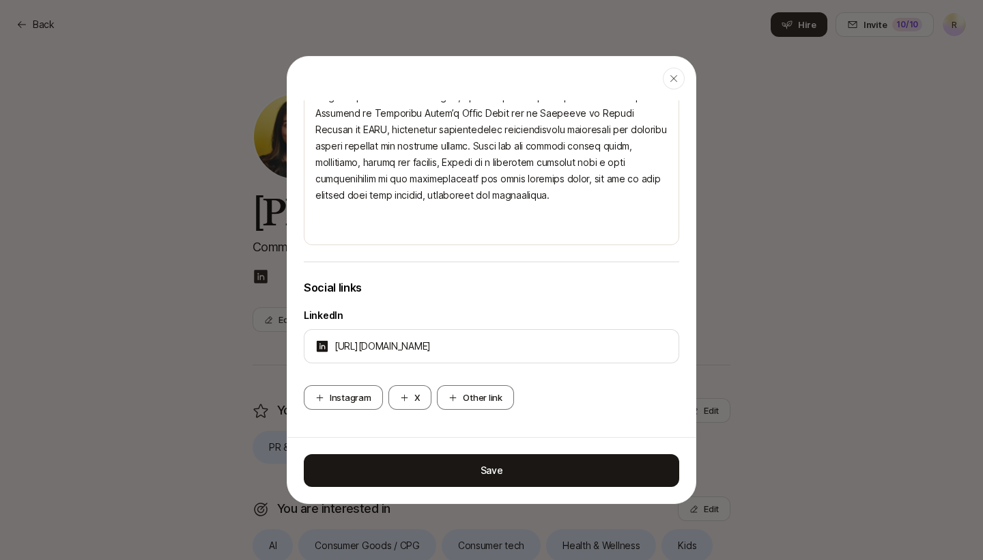
scroll to position [773, 0]
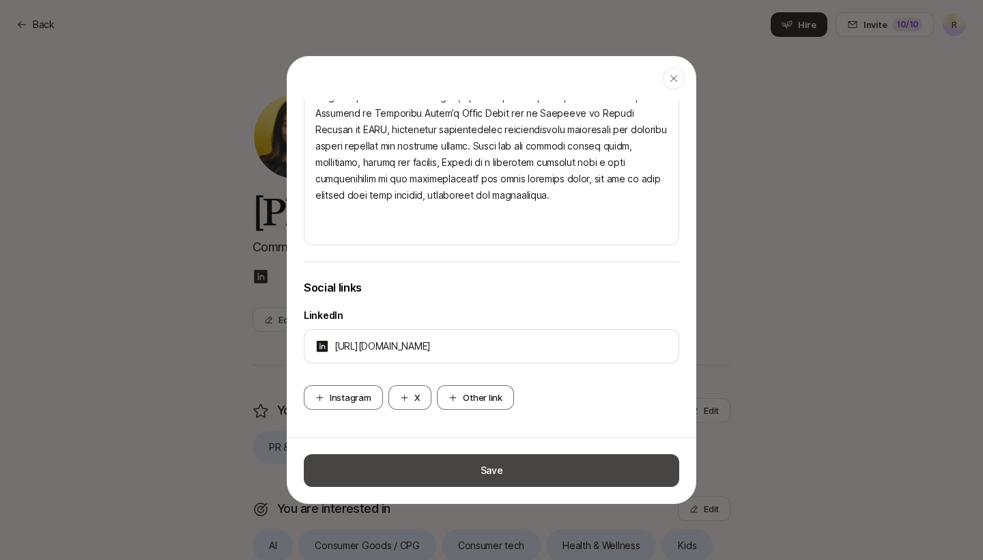
click at [488, 477] on button "Save" at bounding box center [491, 470] width 375 height 33
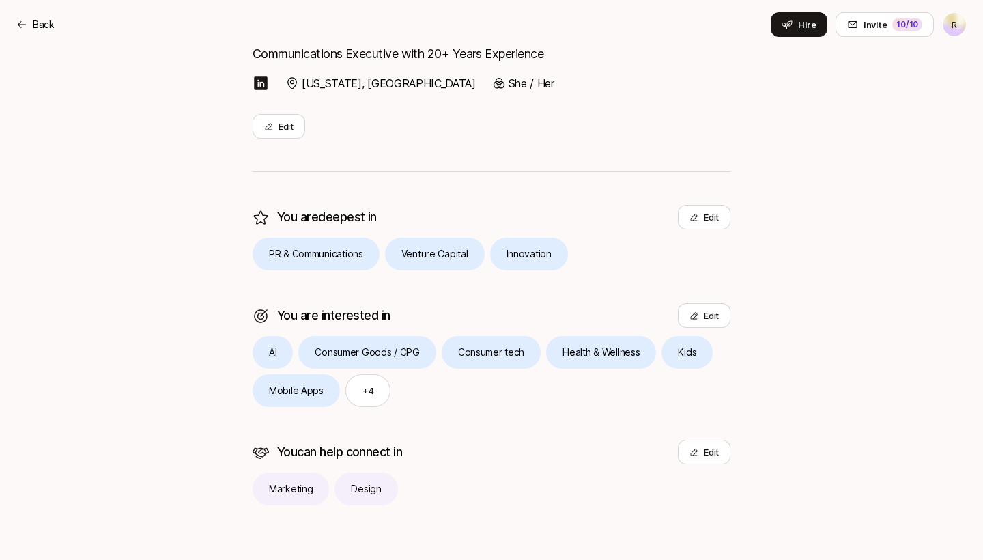
scroll to position [193, 0]
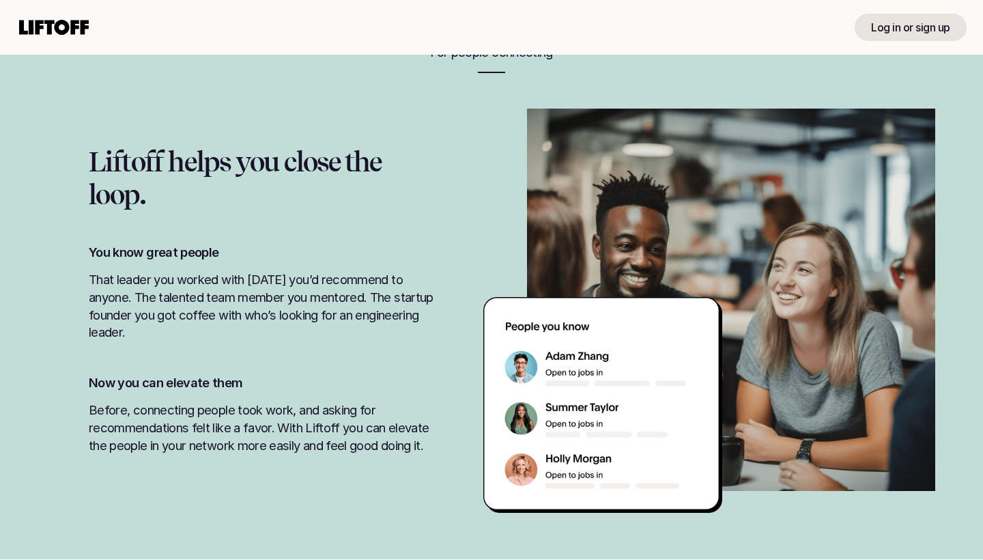
scroll to position [1240, 0]
click at [335, 32] on div "Log in or sign up" at bounding box center [491, 27] width 983 height 55
